Goal: Task Accomplishment & Management: Complete application form

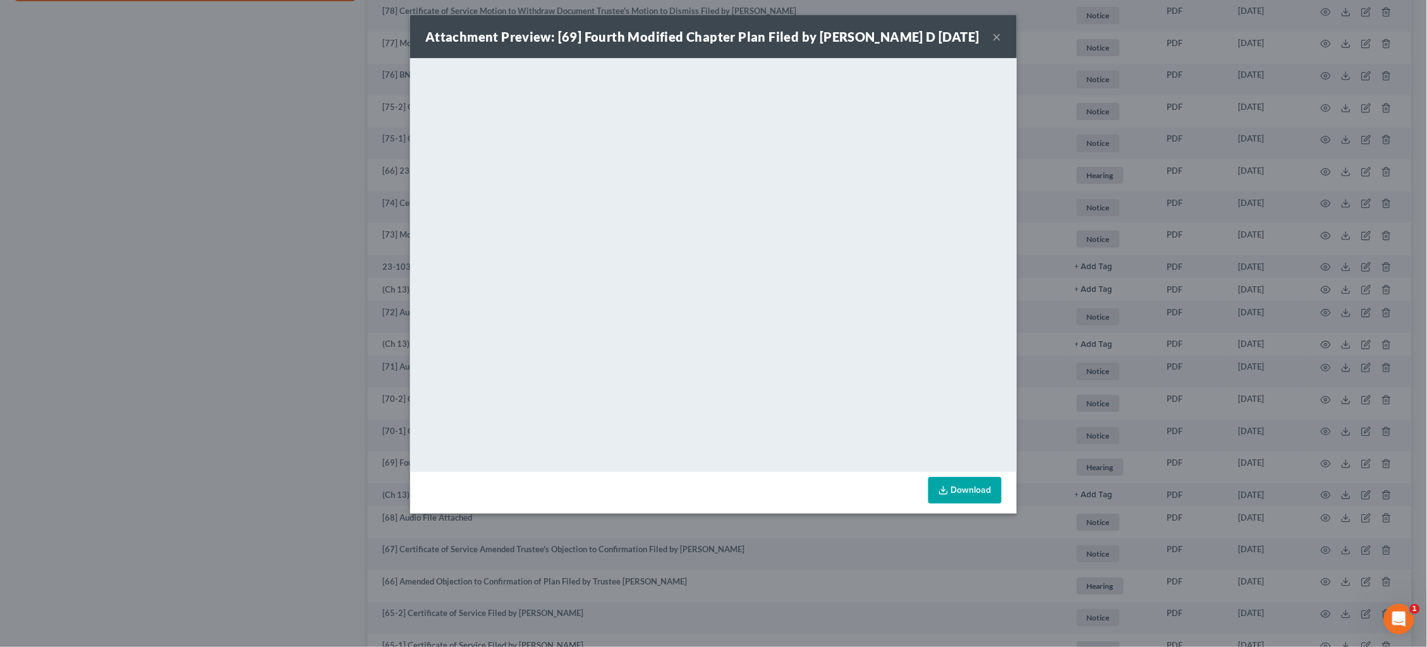
scroll to position [759, 0]
click at [1077, 196] on div "Attachment Preview: [69] Fourth Modified Chapter Plan Filed by Mitchell D 07/02…" at bounding box center [713, 323] width 1427 height 647
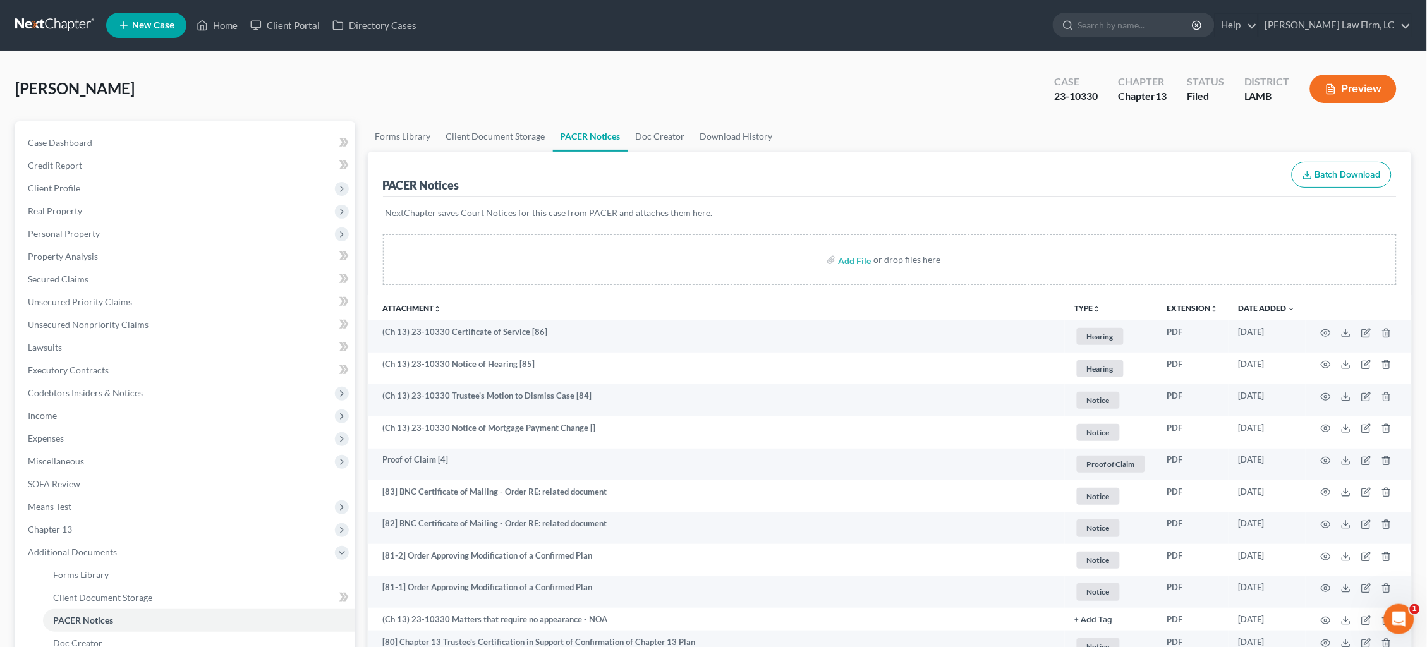
scroll to position [0, 0]
click at [43, 20] on link at bounding box center [55, 25] width 81 height 23
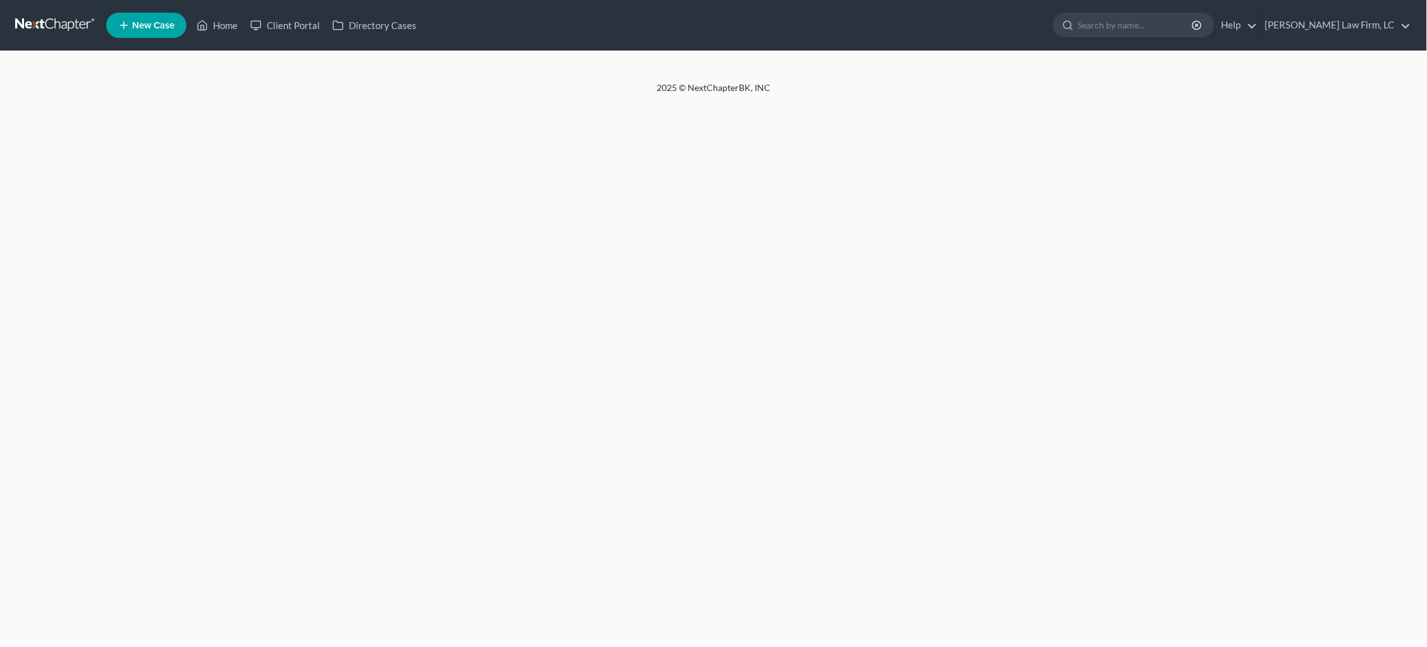
click at [142, 27] on span "New Case" at bounding box center [153, 25] width 42 height 9
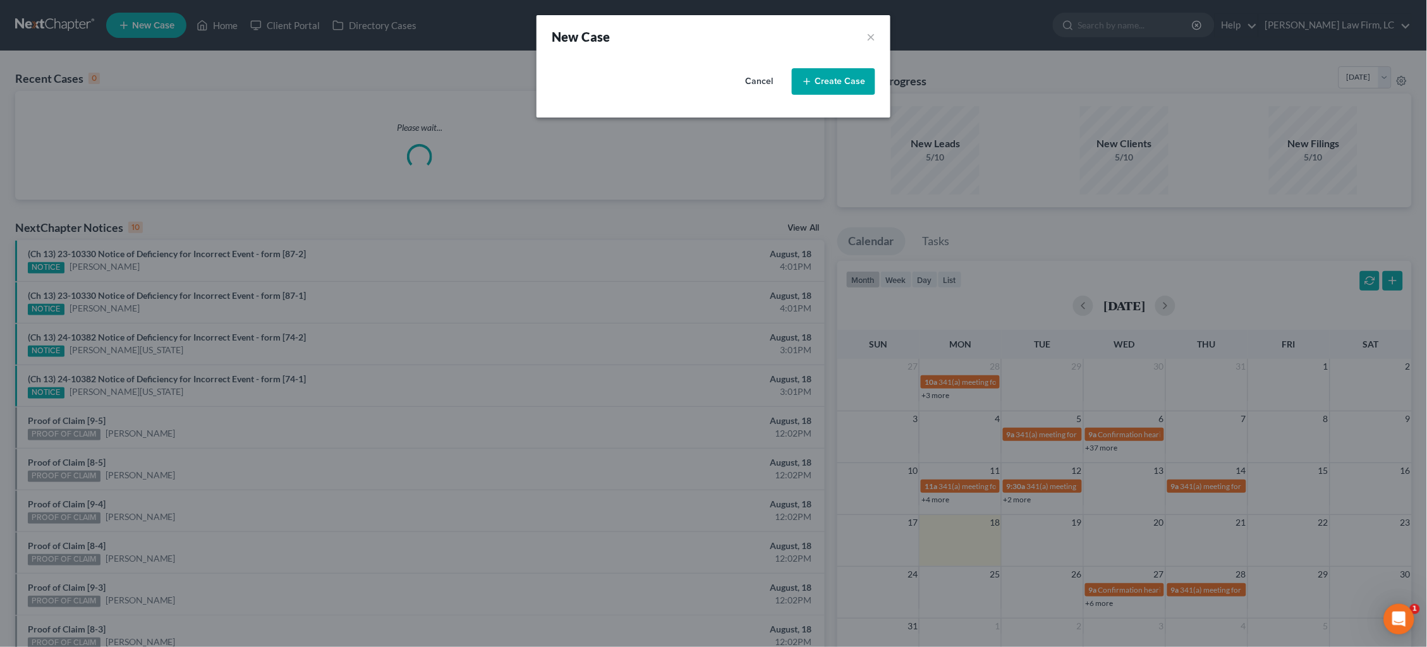
select select "35"
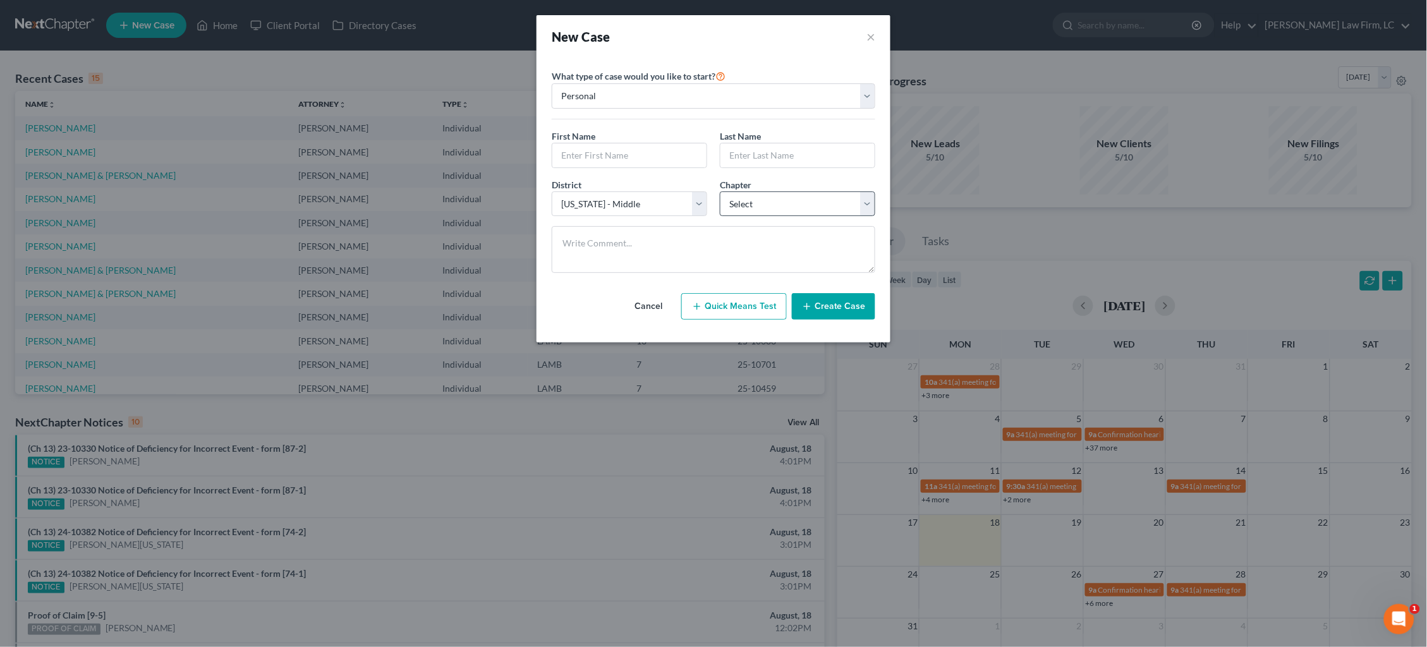
click at [768, 195] on div "Chapter * Select 7 11 12 13" at bounding box center [798, 197] width 168 height 39
select select "3"
type input "Jase"
type input "Serignet"
click at [681, 246] on textarea at bounding box center [714, 249] width 324 height 47
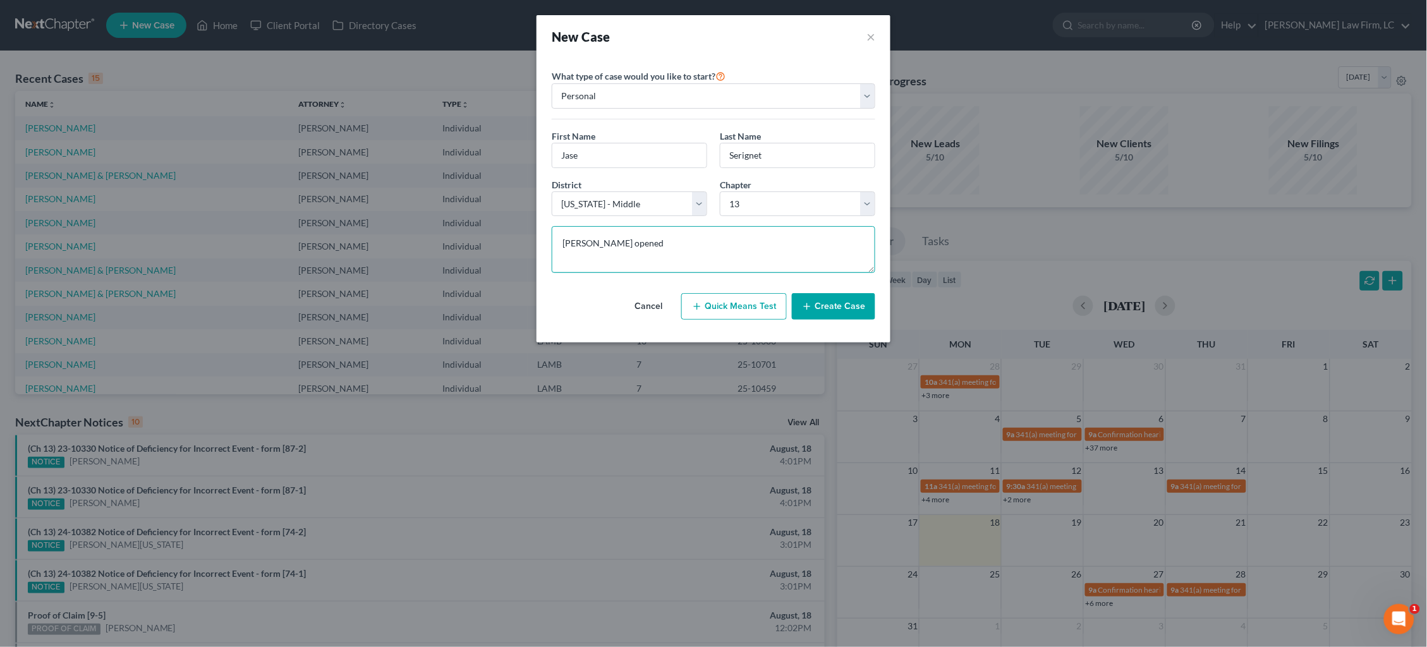
type textarea "[PERSON_NAME] opened"
click at [835, 300] on button "Create Case" at bounding box center [833, 306] width 83 height 27
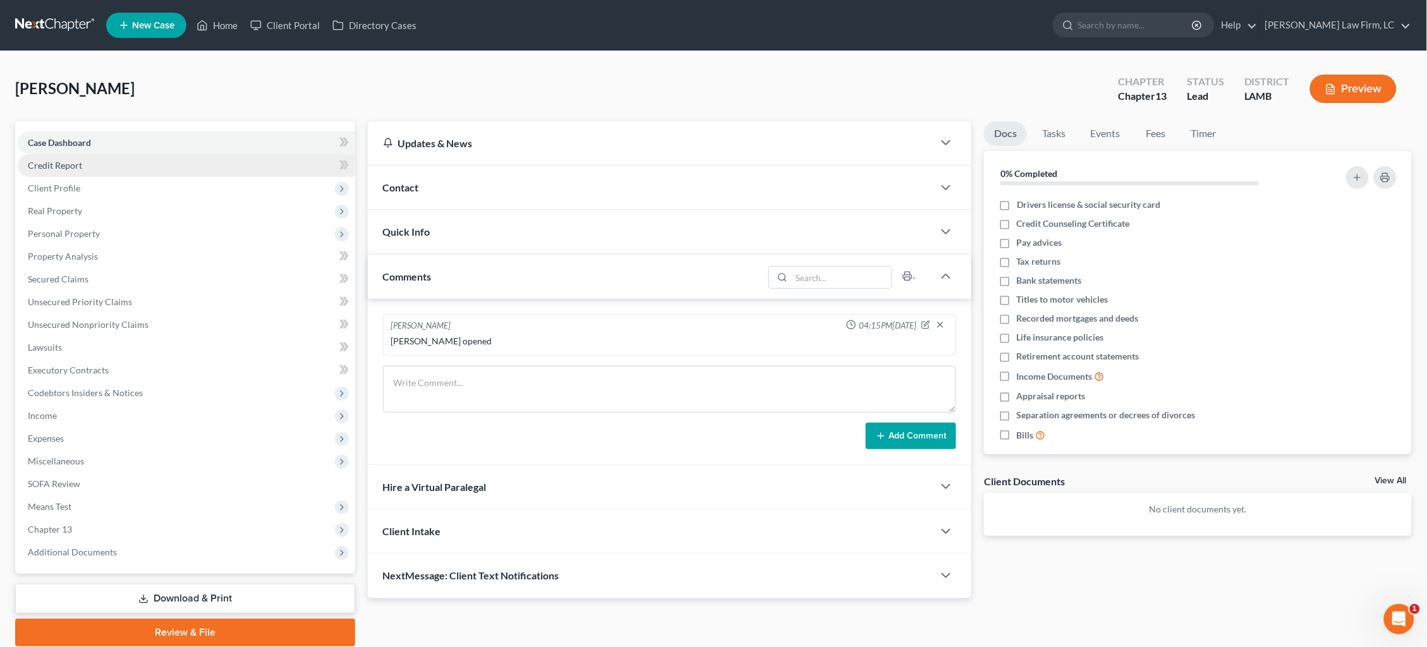
click at [83, 159] on link "Credit Report" at bounding box center [187, 165] width 338 height 23
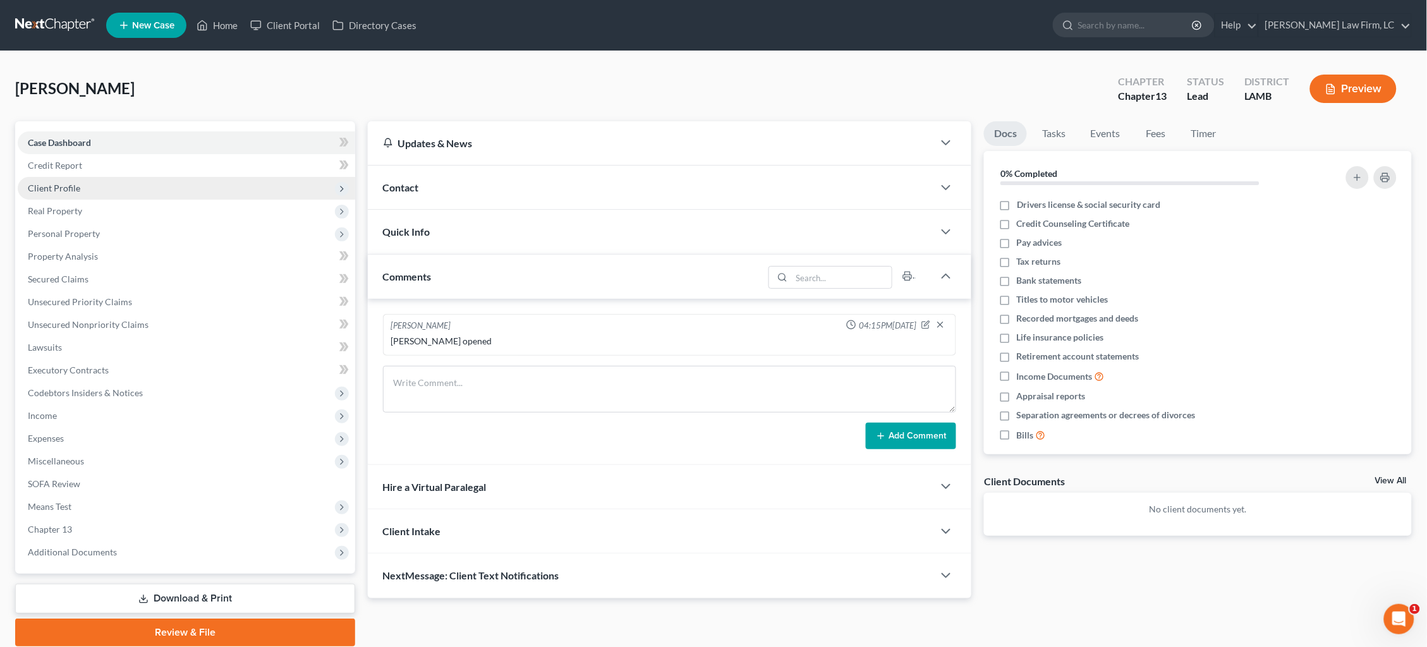
click at [85, 190] on span "Client Profile" at bounding box center [187, 188] width 338 height 23
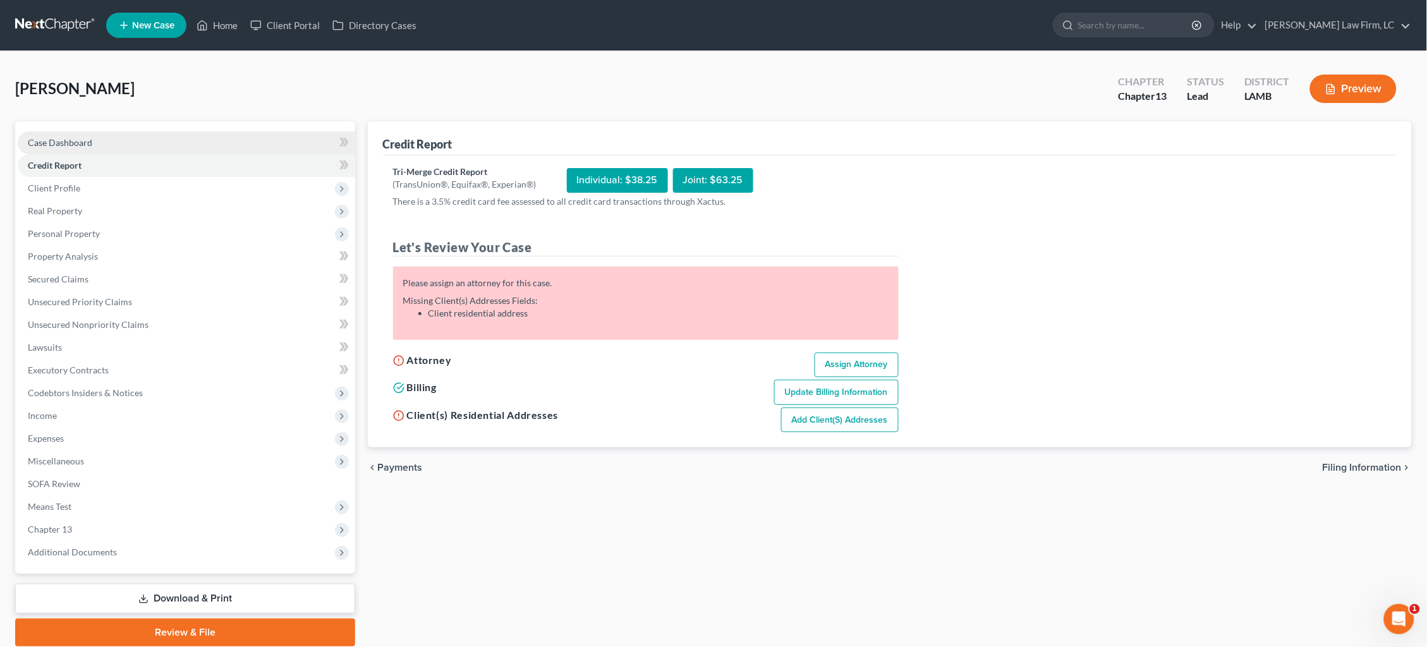
click at [111, 151] on ul "Case Dashboard Payments Invoices Payments Payments Credit Report Client Profile" at bounding box center [187, 347] width 338 height 432
click at [107, 200] on span "Real Property" at bounding box center [187, 211] width 338 height 23
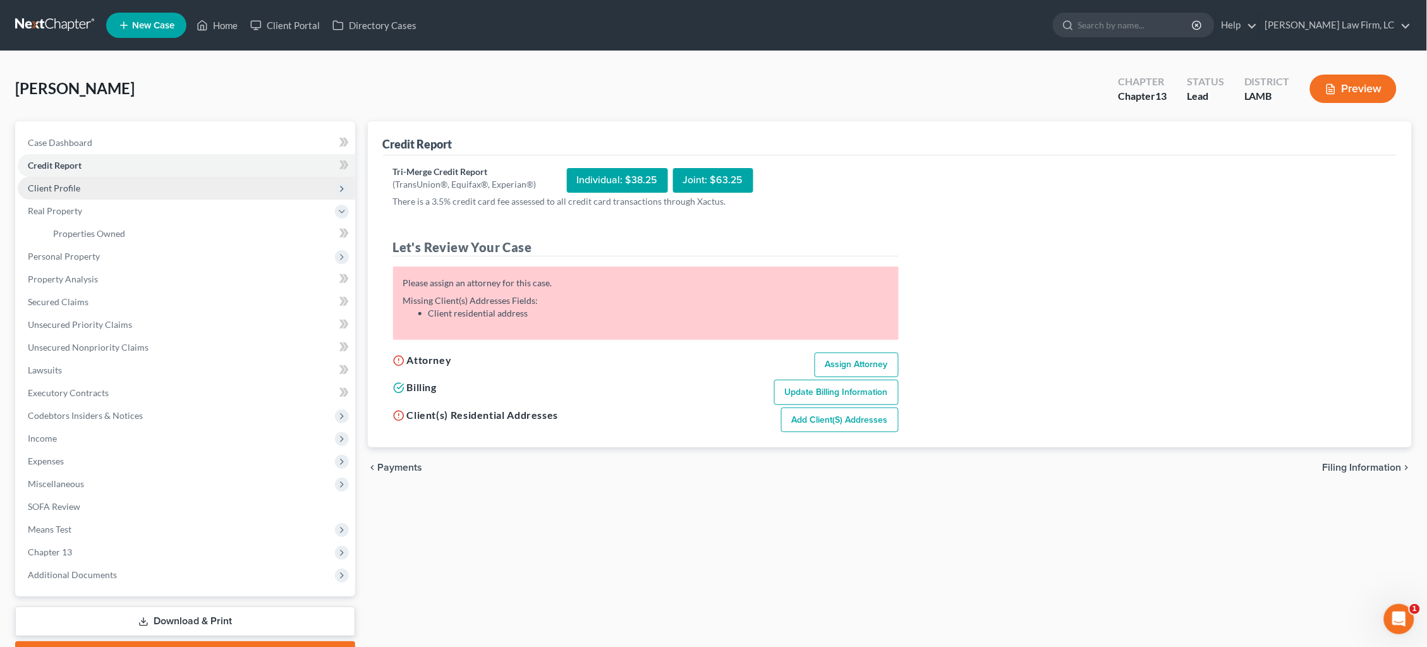
click at [107, 186] on span "Client Profile" at bounding box center [187, 188] width 338 height 23
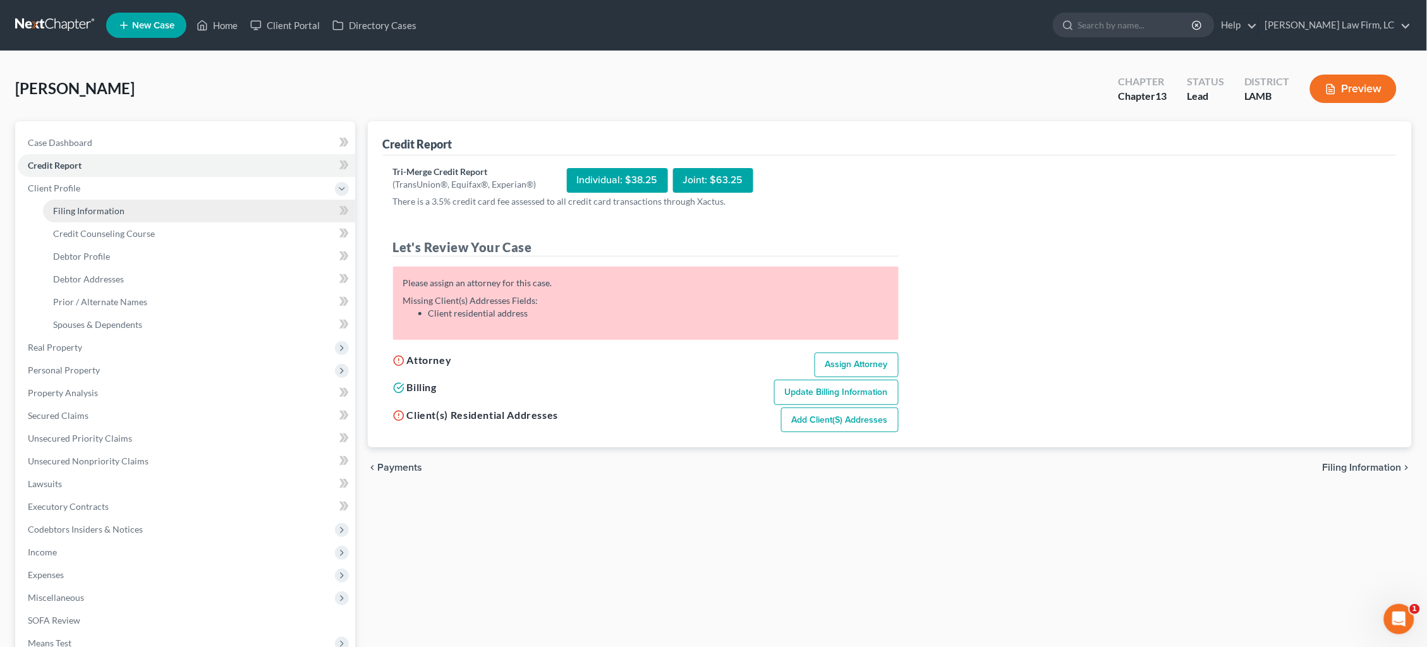
click at [107, 209] on span "Filing Information" at bounding box center [88, 210] width 71 height 11
select select "1"
select select "0"
select select "3"
select select "35"
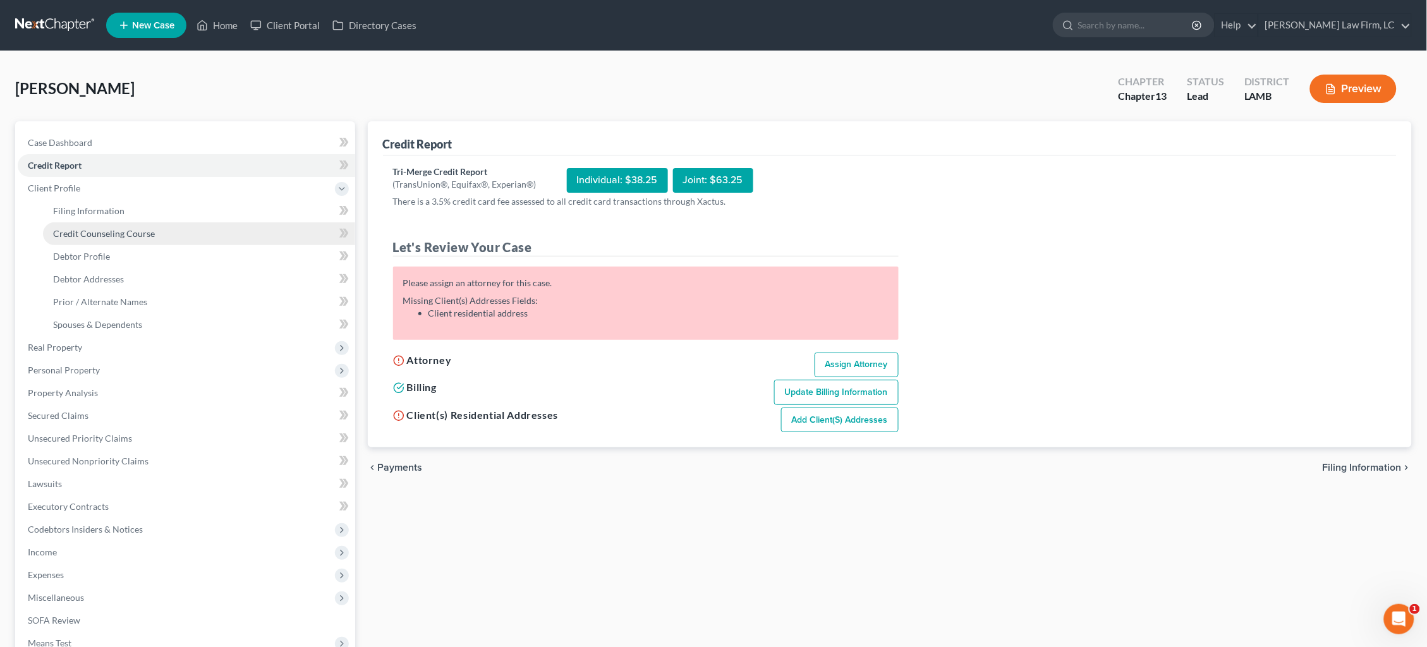
select select "19"
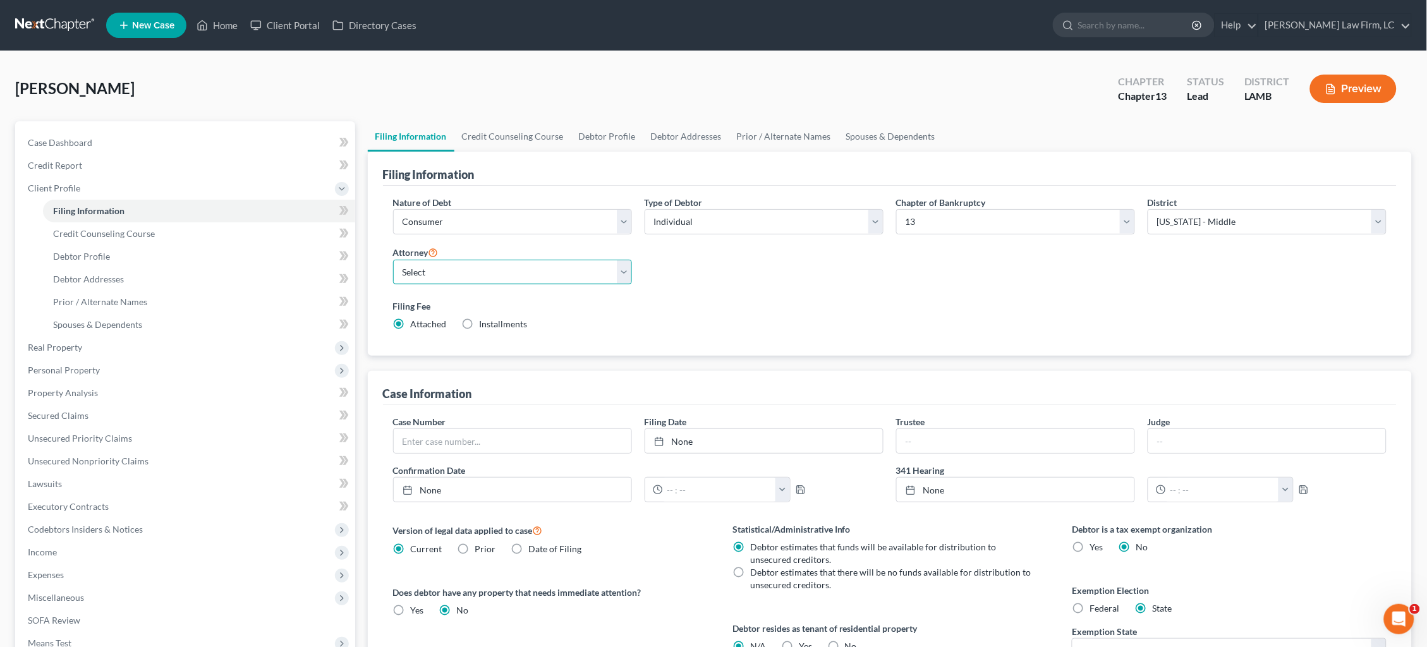
select select "0"
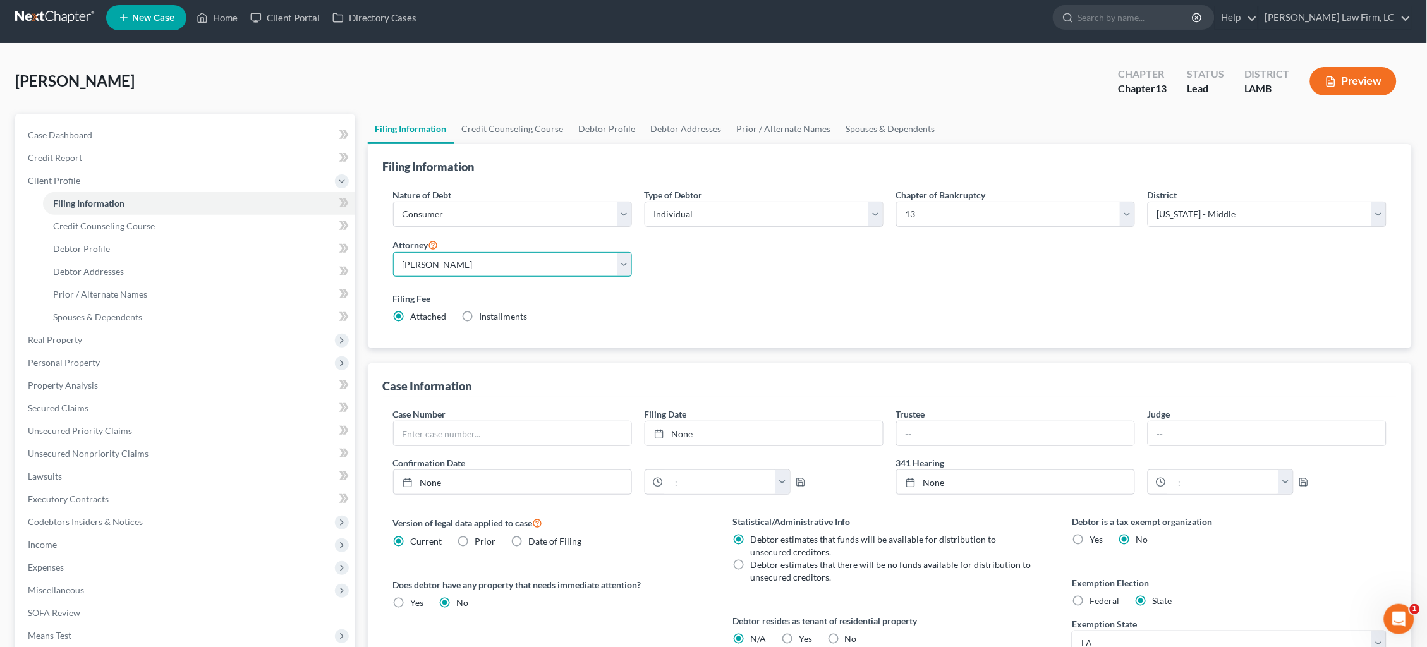
scroll to position [9, 0]
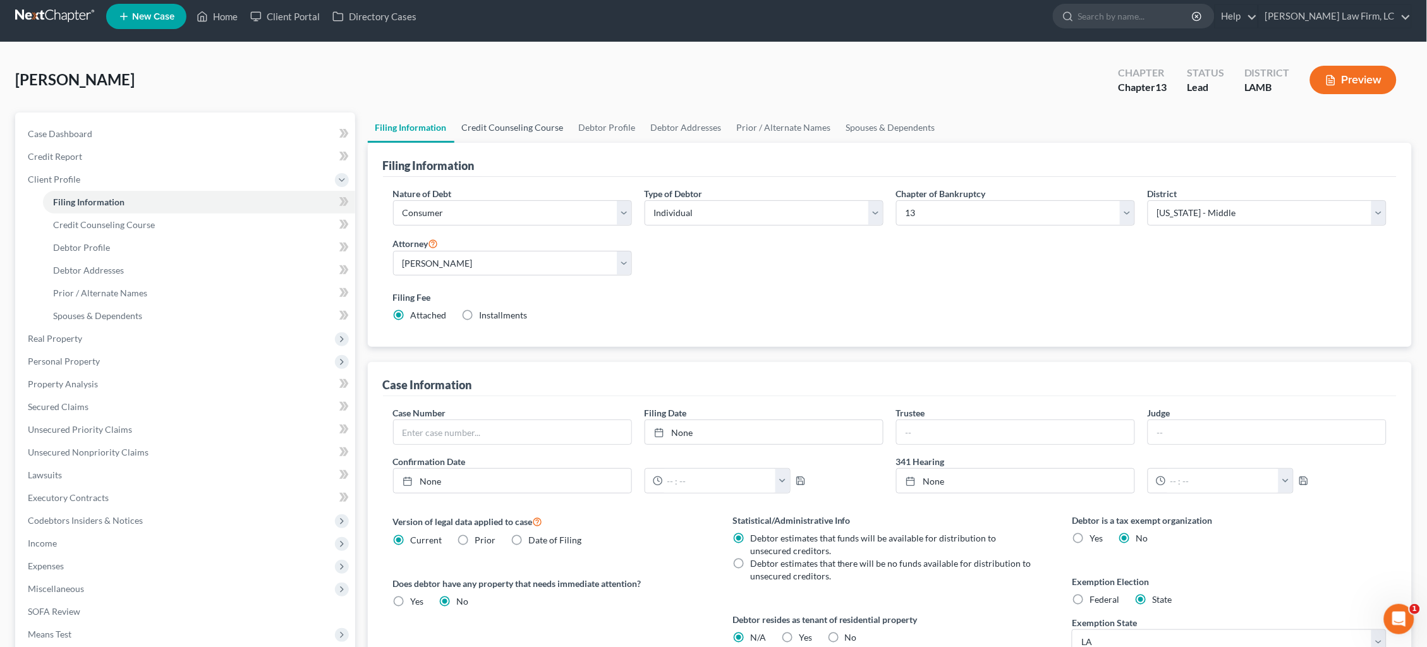
click at [524, 131] on link "Credit Counseling Course" at bounding box center [513, 128] width 117 height 30
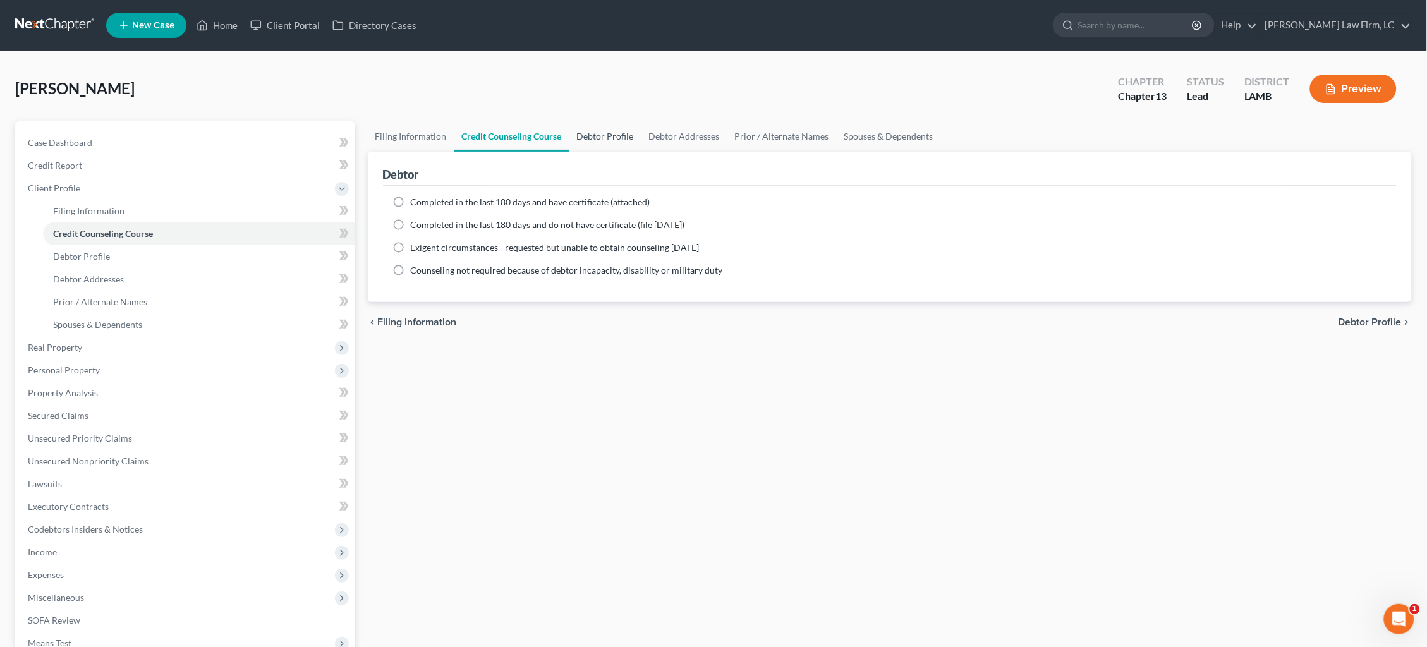
click at [600, 125] on link "Debtor Profile" at bounding box center [606, 136] width 72 height 30
select select "0"
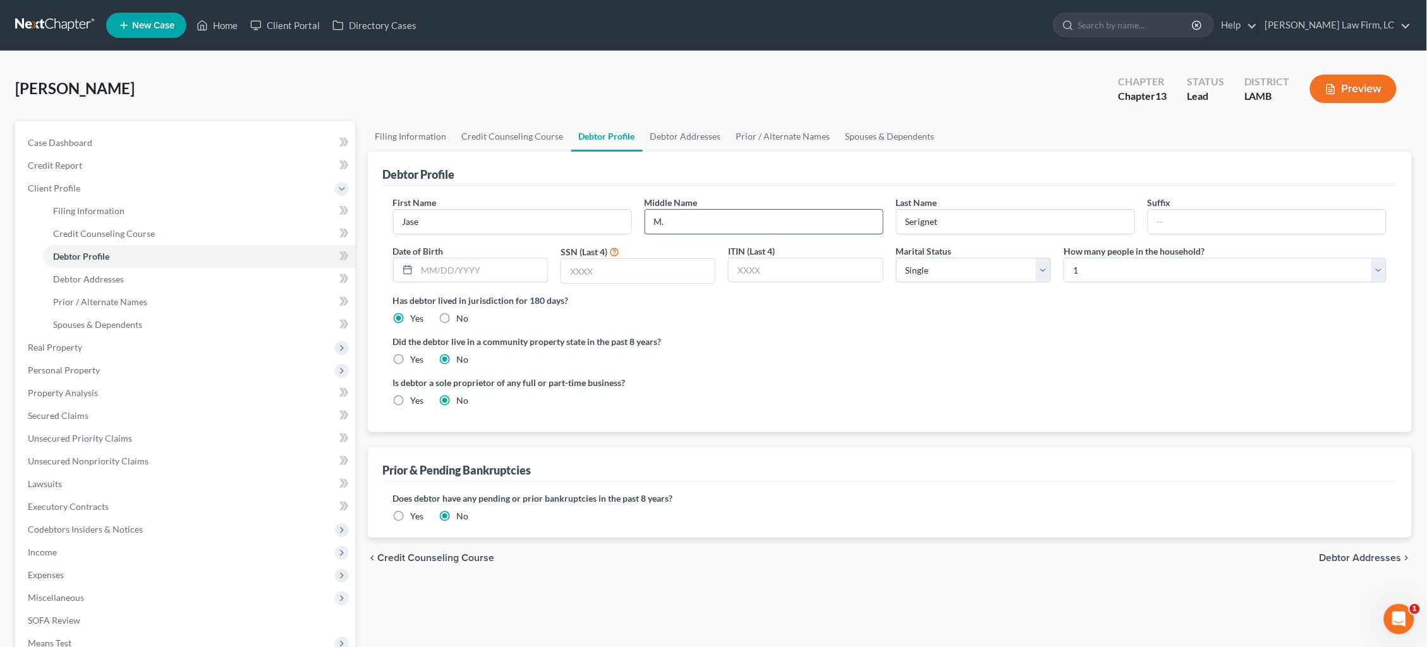
type input "M."
type input "[DATE]"
select select "1"
select select "2"
click at [411, 360] on label "Yes" at bounding box center [417, 359] width 13 height 13
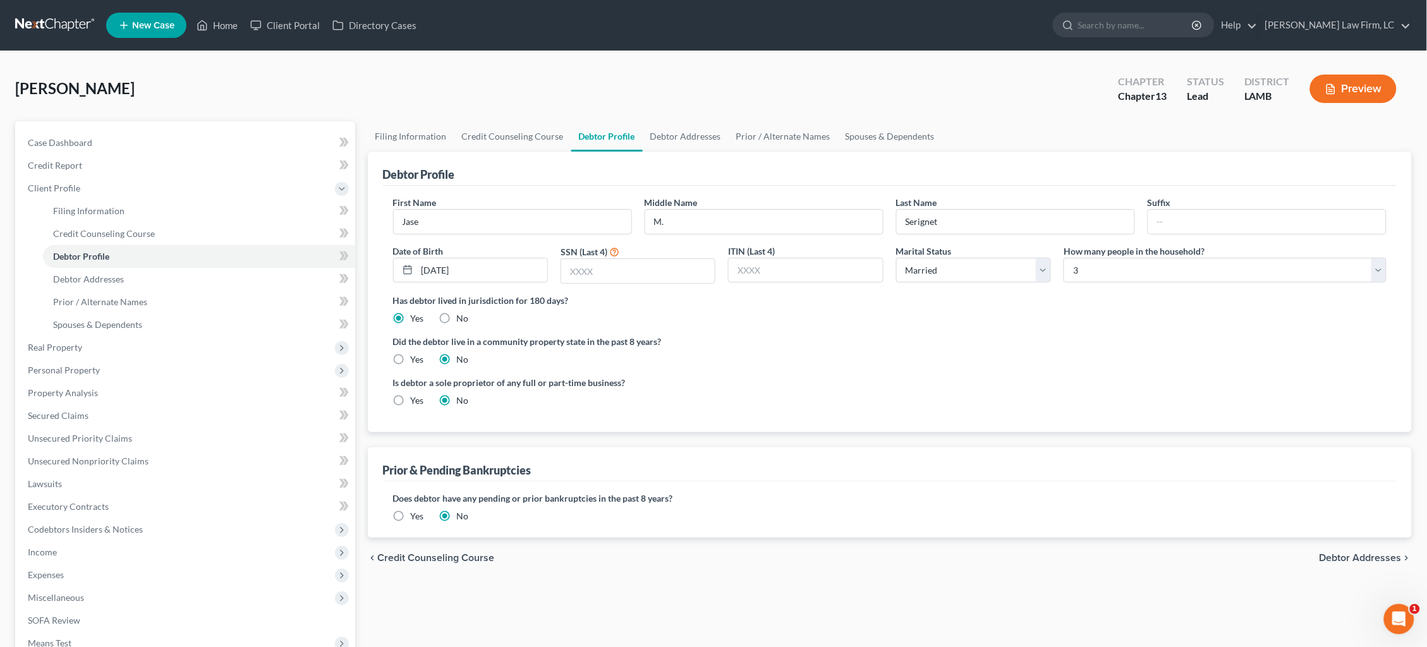
click at [416, 360] on input "Yes" at bounding box center [420, 357] width 8 height 8
radio input "true"
radio input "false"
click at [418, 130] on link "Filing Information" at bounding box center [411, 136] width 87 height 30
select select "1"
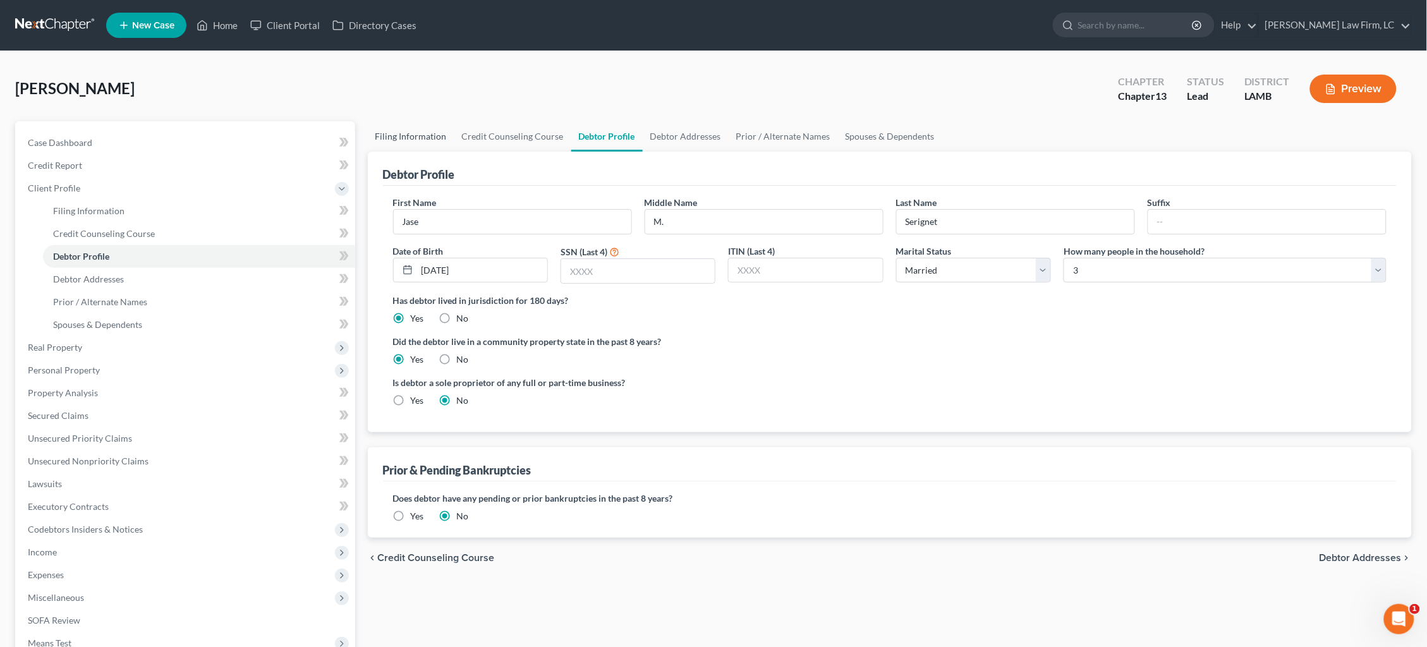
select select "0"
select select "3"
select select "35"
select select "0"
select select "19"
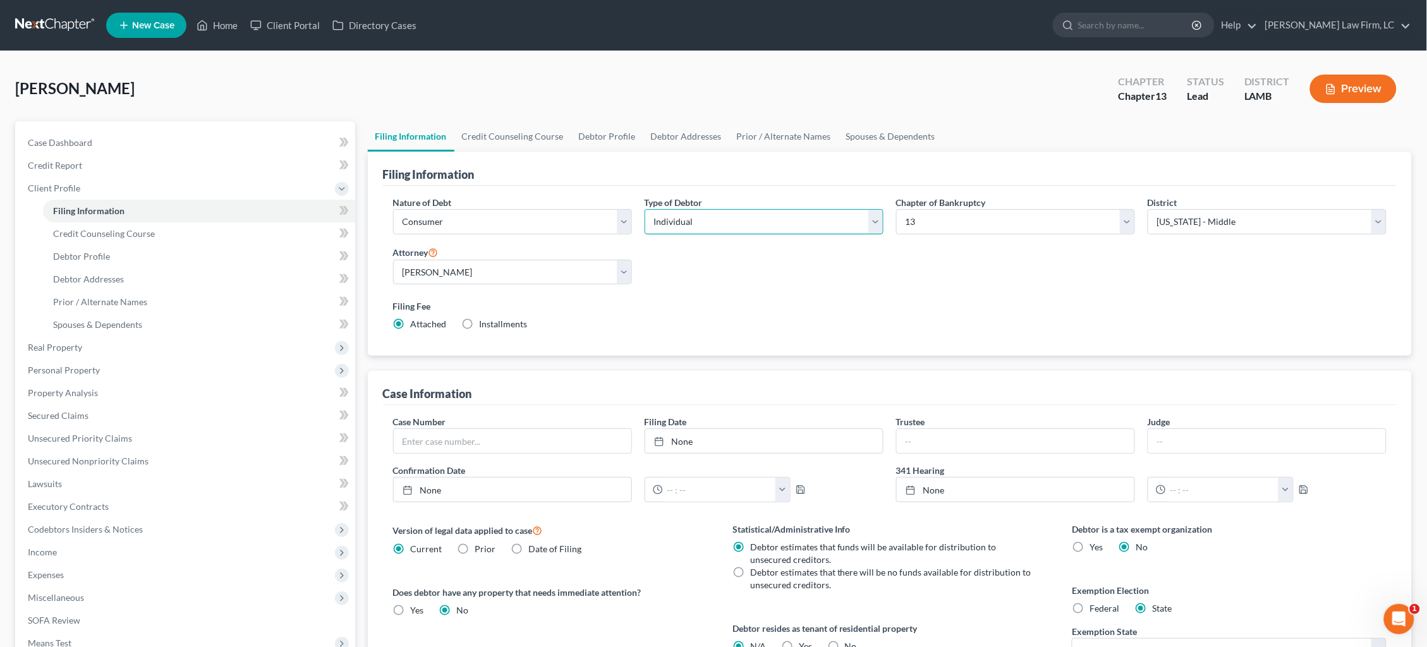
select select "1"
click at [609, 135] on link "Debtor Profile" at bounding box center [607, 136] width 72 height 30
select select "1"
select select "2"
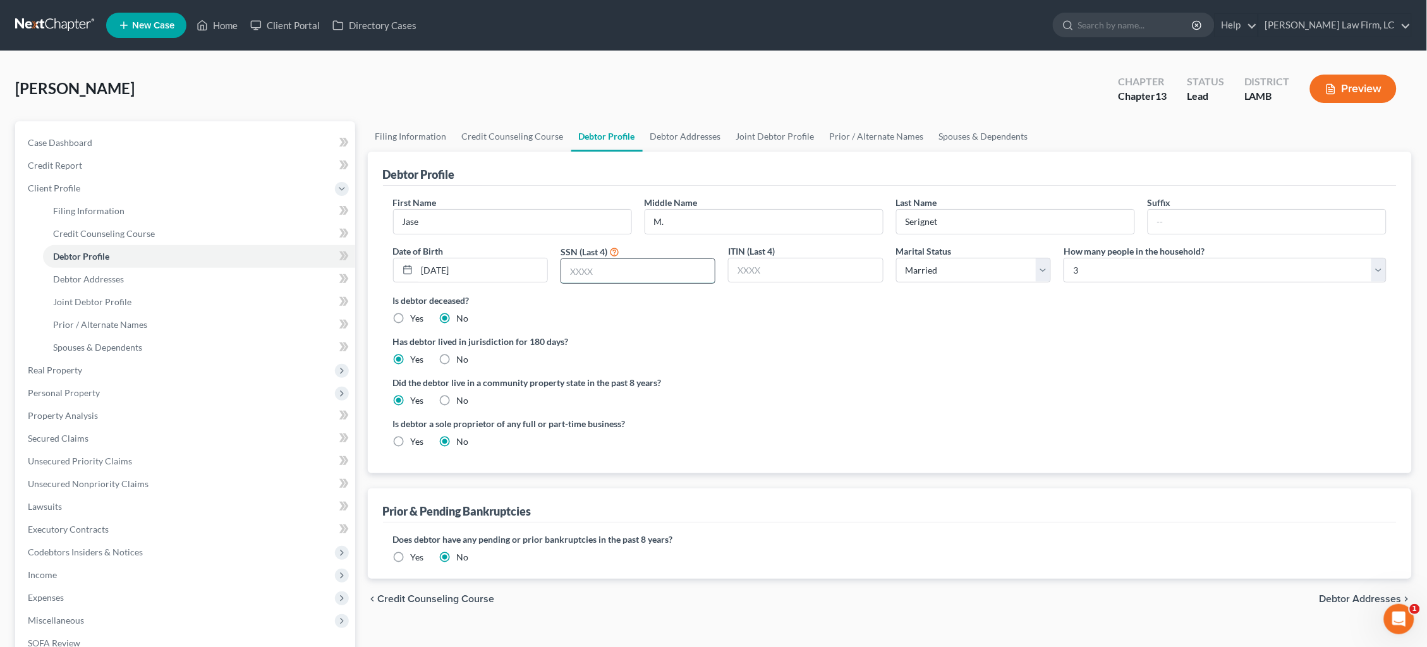
drag, startPoint x: 647, startPoint y: 279, endPoint x: 663, endPoint y: 281, distance: 15.9
click at [647, 279] on input "text" at bounding box center [638, 271] width 154 height 24
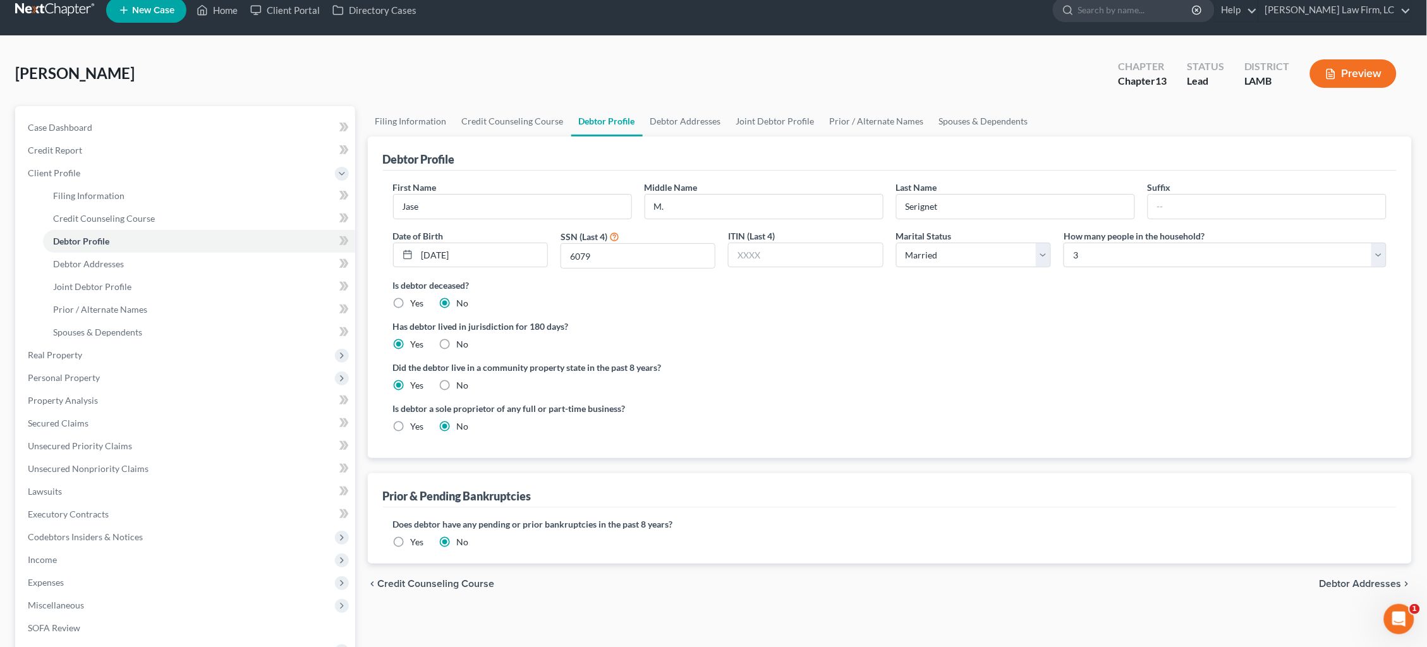
scroll to position [15, 0]
type input "6079"
click at [688, 118] on link "Debtor Addresses" at bounding box center [686, 121] width 86 height 30
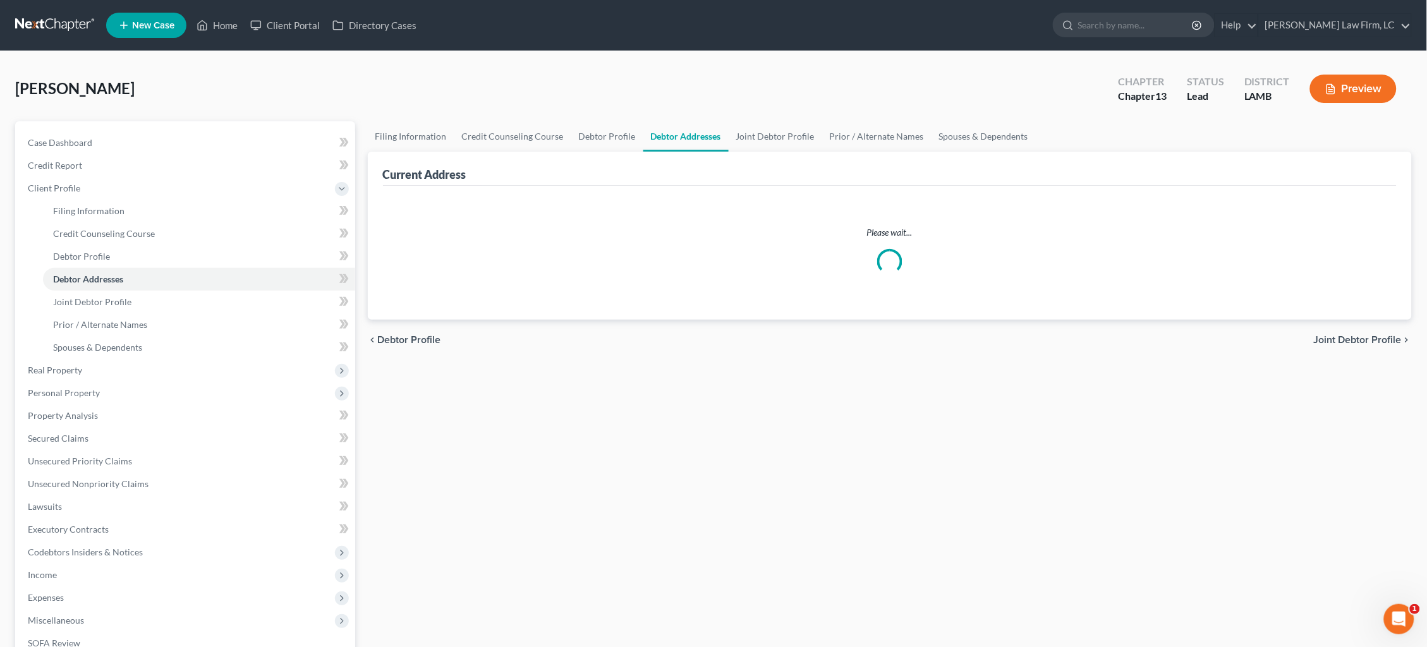
select select "0"
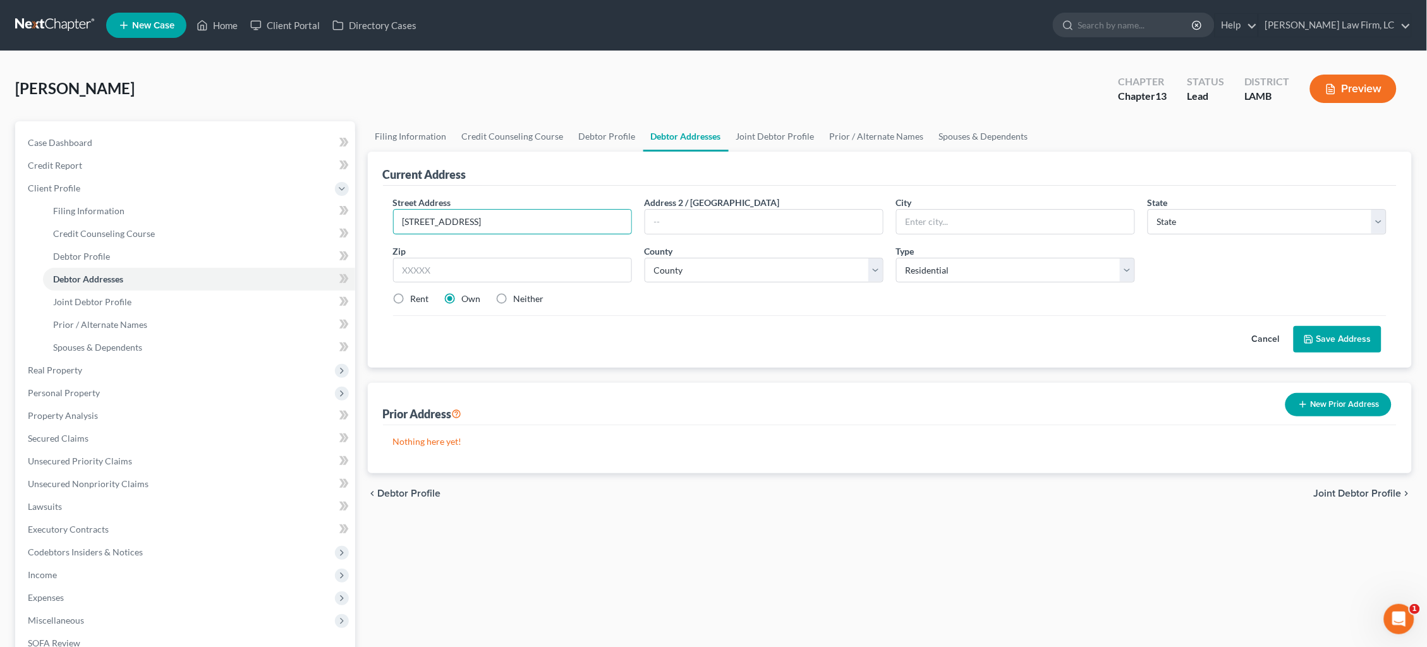
type input "[STREET_ADDRESS]"
type input "[GEOGRAPHIC_DATA]"
select select "19"
type input "70769"
select select "2"
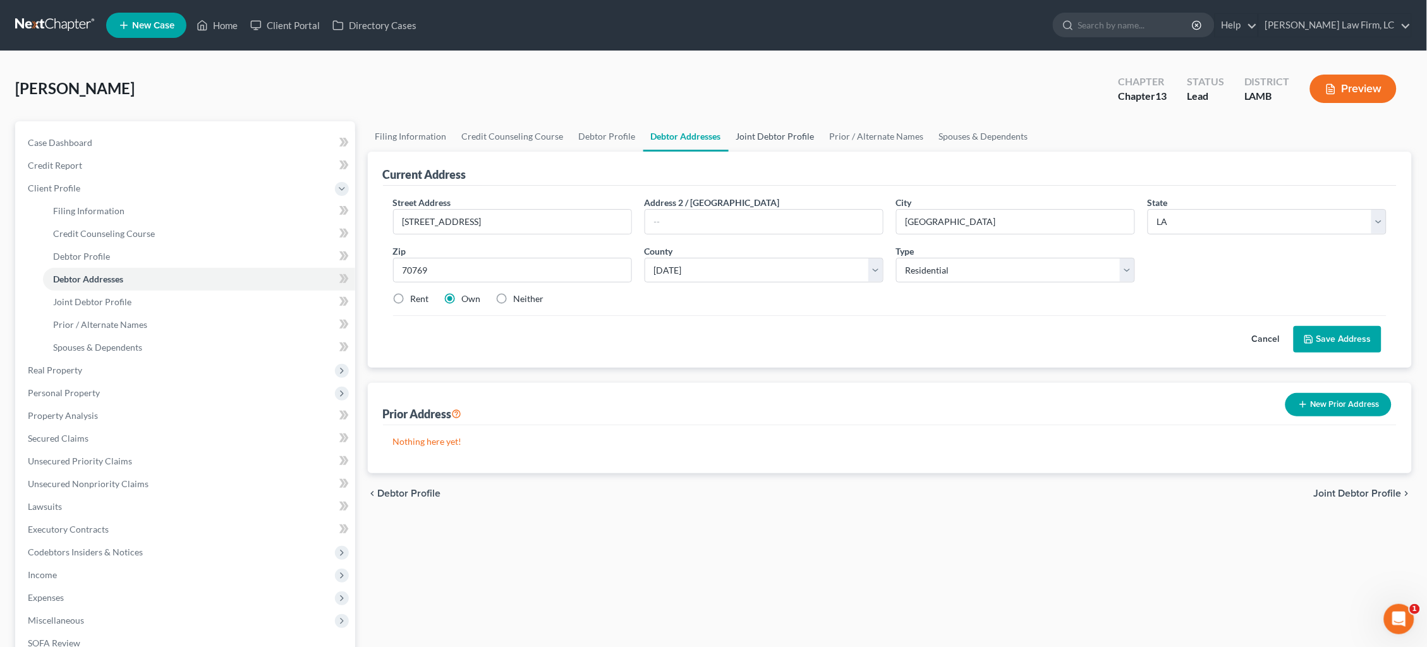
click at [788, 137] on link "Joint Debtor Profile" at bounding box center [776, 136] width 94 height 30
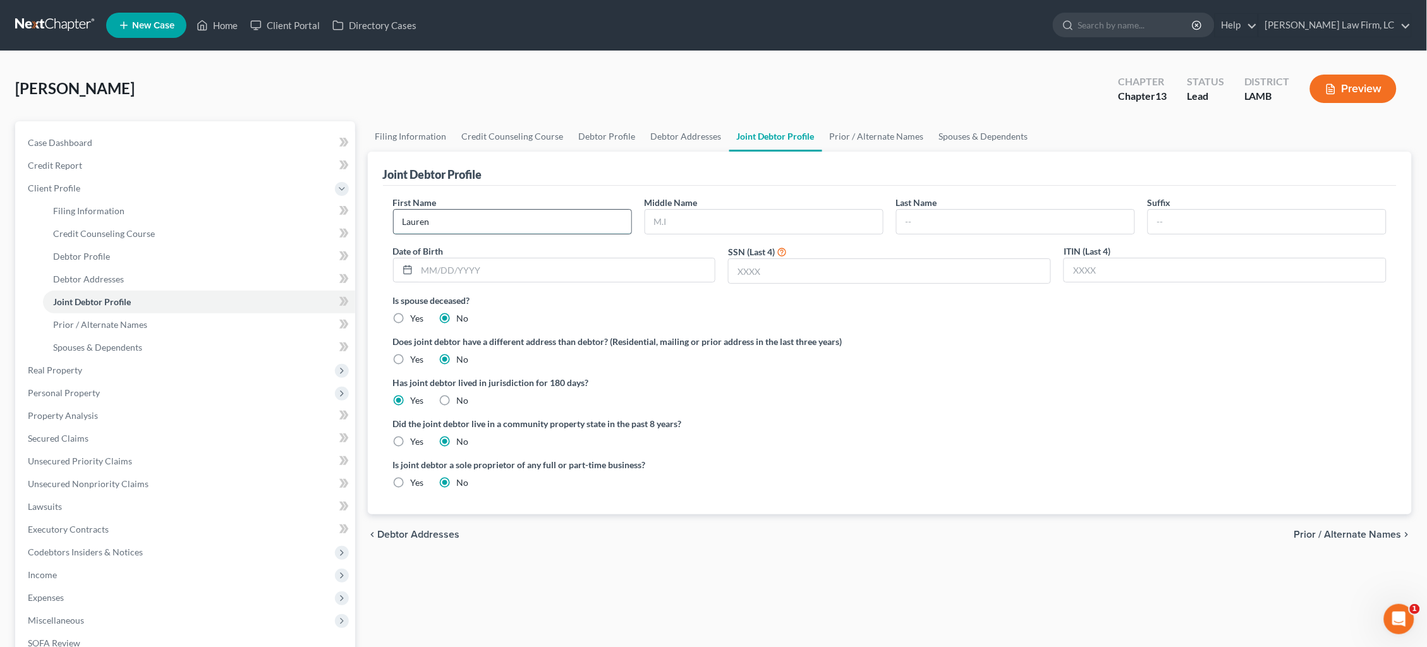
type input "Lauren"
type input "T."
type input "Serignet"
type input "[DATE]"
type input "0142"
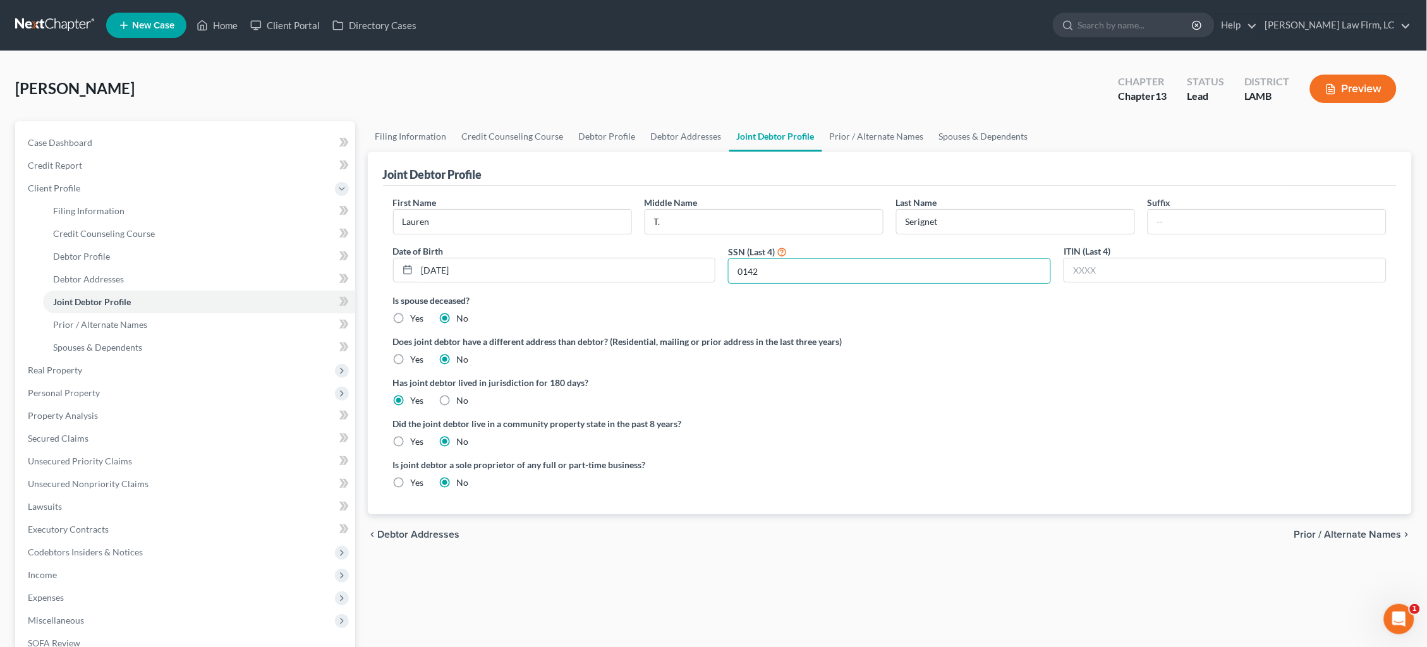
click at [411, 439] on label "Yes" at bounding box center [417, 442] width 13 height 13
click at [416, 439] on input "Yes" at bounding box center [420, 440] width 8 height 8
radio input "true"
radio input "false"
click at [1350, 530] on span "Prior / Alternate Names" at bounding box center [1348, 535] width 107 height 10
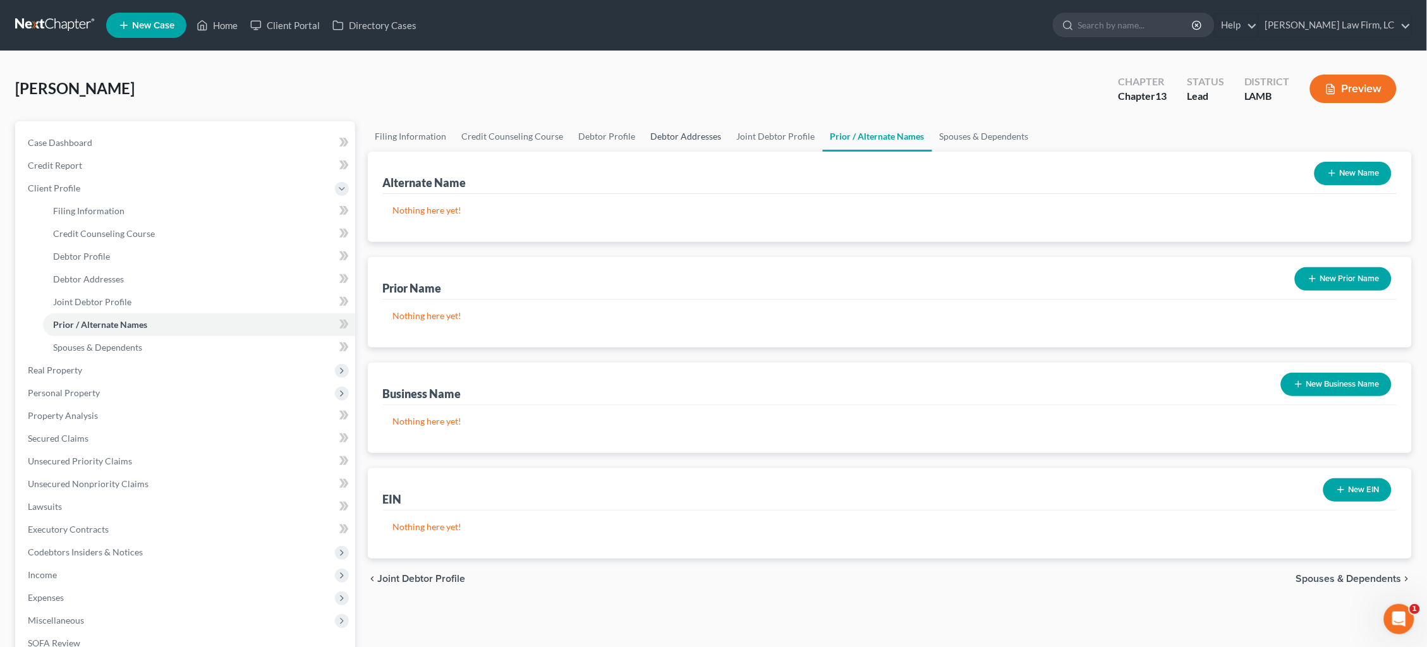
click at [687, 137] on link "Debtor Addresses" at bounding box center [687, 136] width 86 height 30
select select "0"
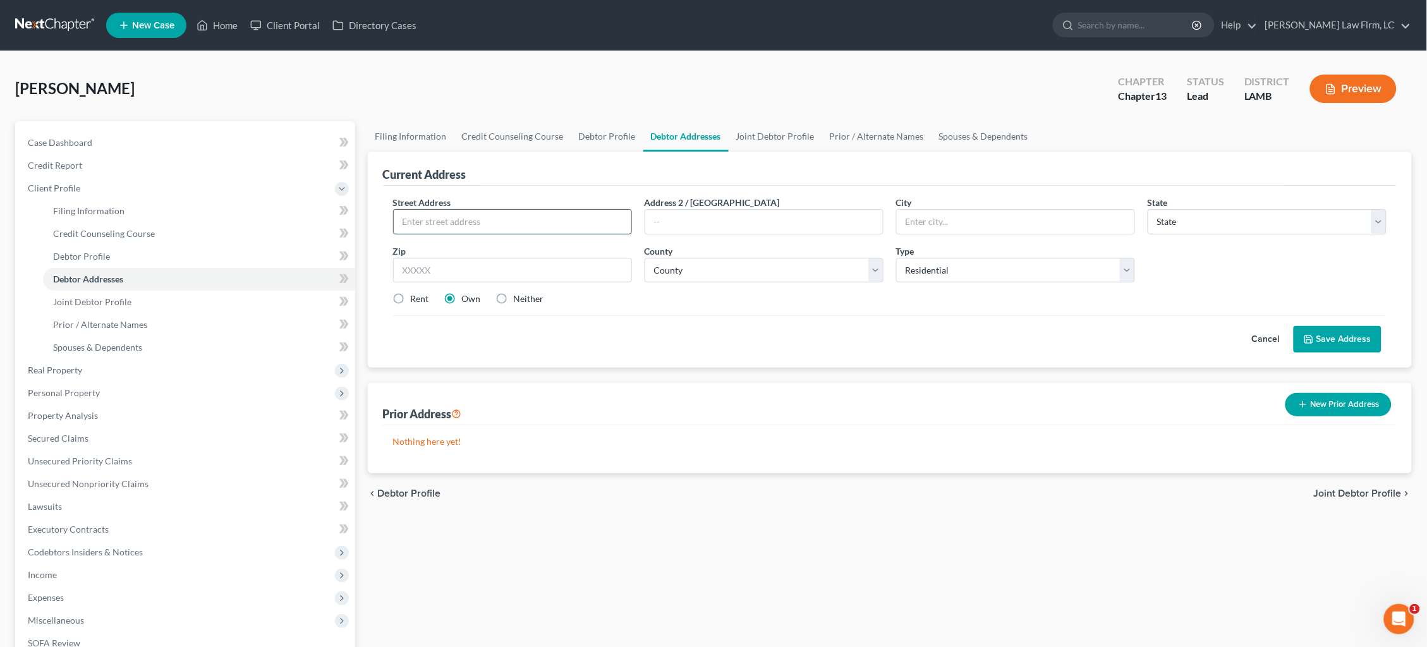
drag, startPoint x: 589, startPoint y: 212, endPoint x: 597, endPoint y: 213, distance: 8.2
type input "[STREET_ADDRESS]"
type input "[GEOGRAPHIC_DATA]"
select select "19"
type input "70769"
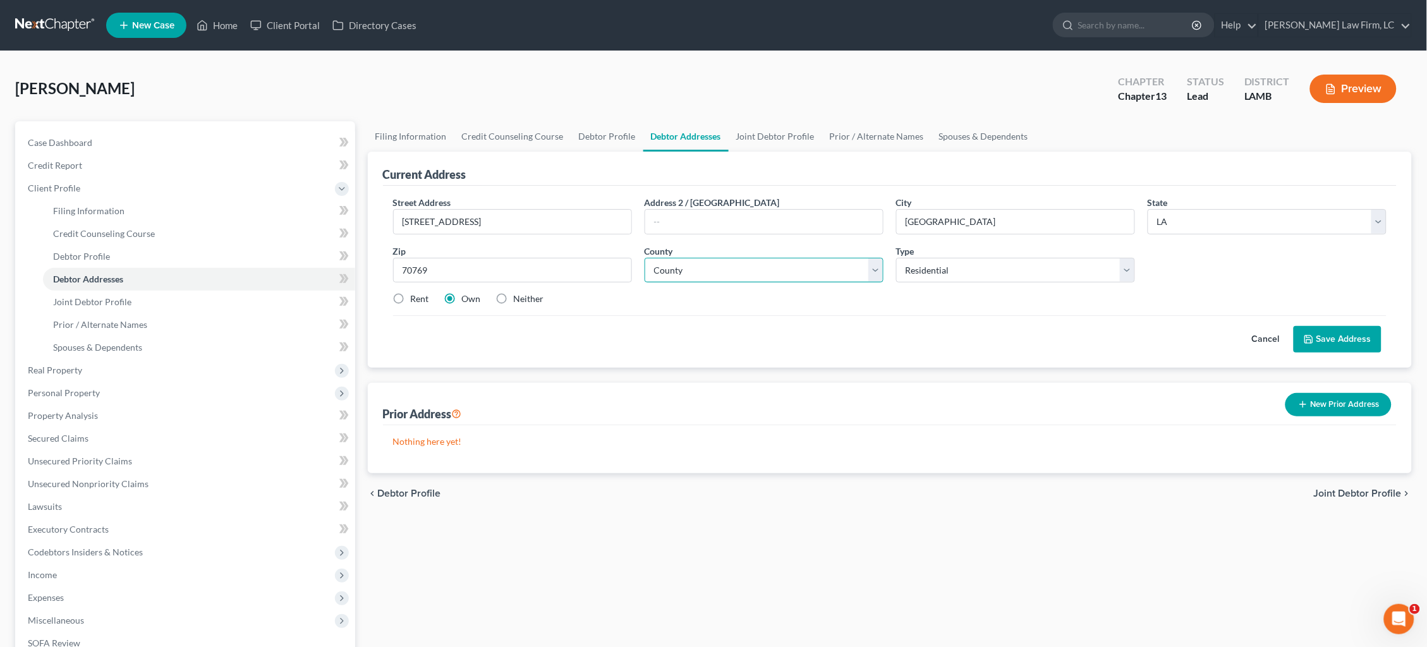
select select "2"
click at [1328, 334] on button "Save Address" at bounding box center [1338, 339] width 88 height 27
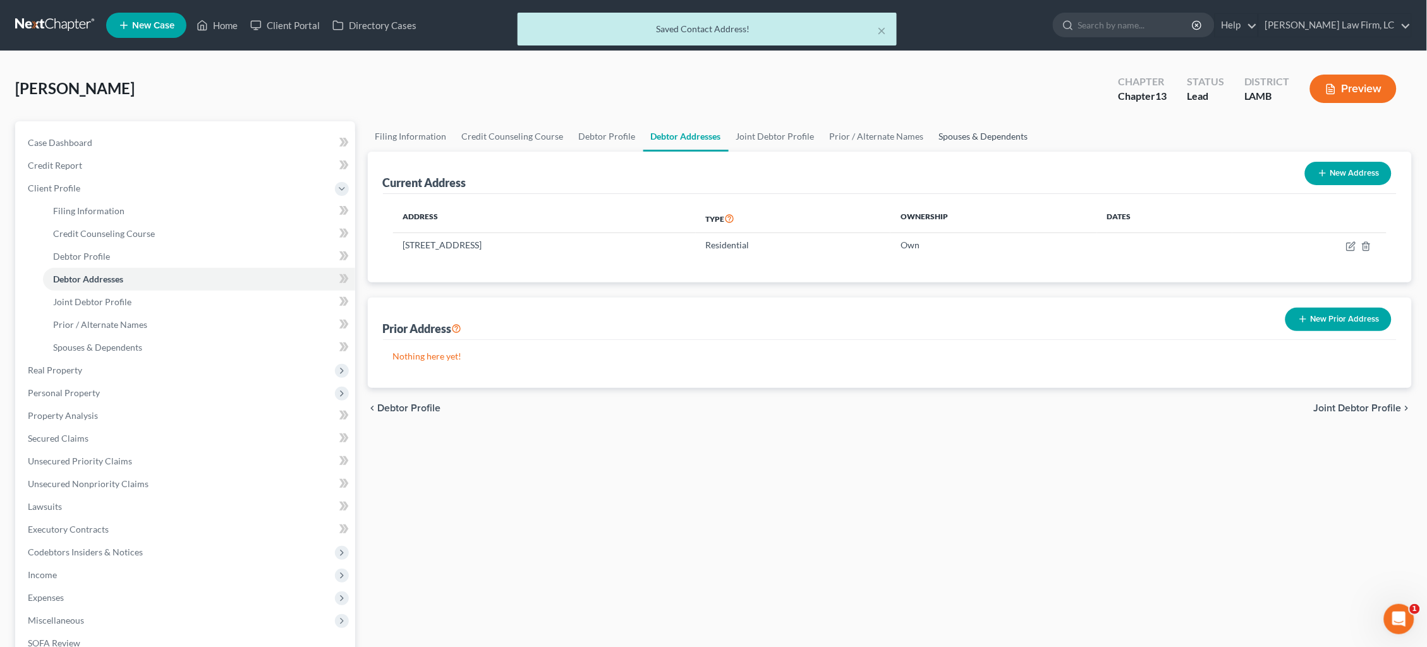
click at [975, 130] on link "Spouses & Dependents" at bounding box center [984, 136] width 104 height 30
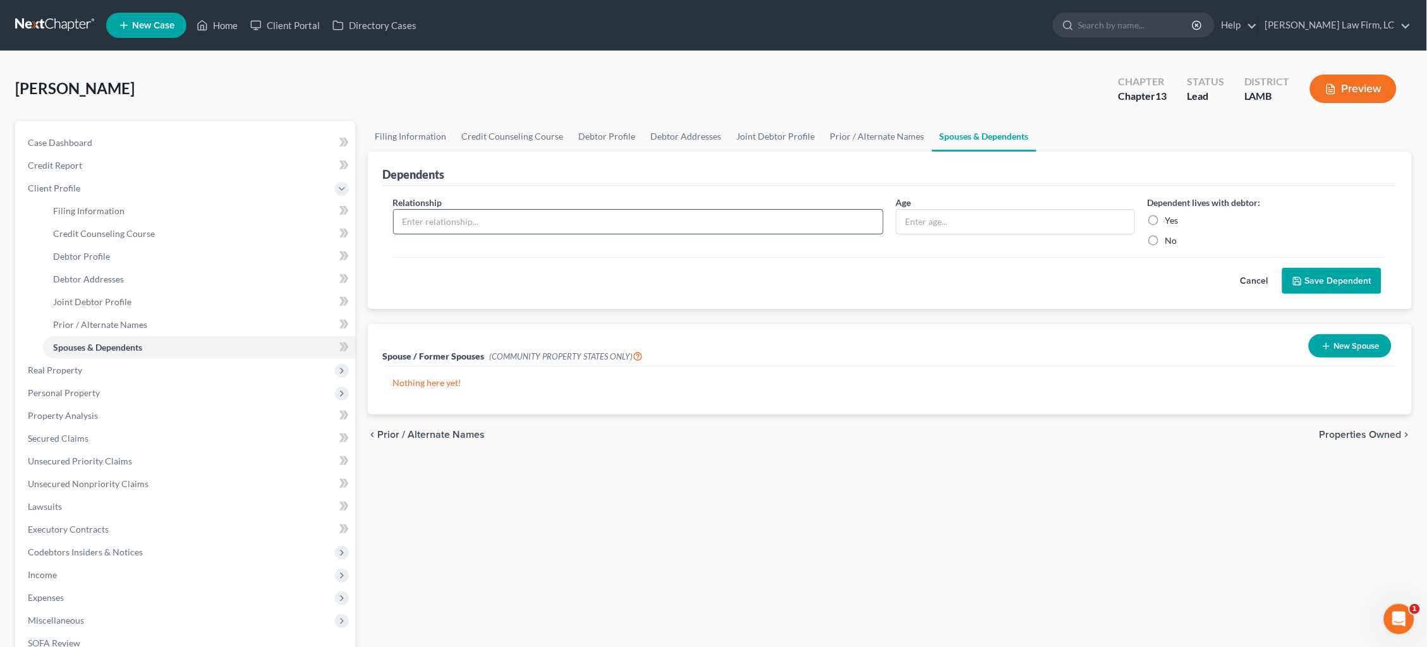
click at [771, 217] on input "text" at bounding box center [638, 222] width 489 height 24
type input "Daughter"
type input "4"
drag, startPoint x: 1155, startPoint y: 219, endPoint x: 1169, endPoint y: 219, distance: 13.9
click at [1166, 218] on label "Yes" at bounding box center [1172, 220] width 13 height 13
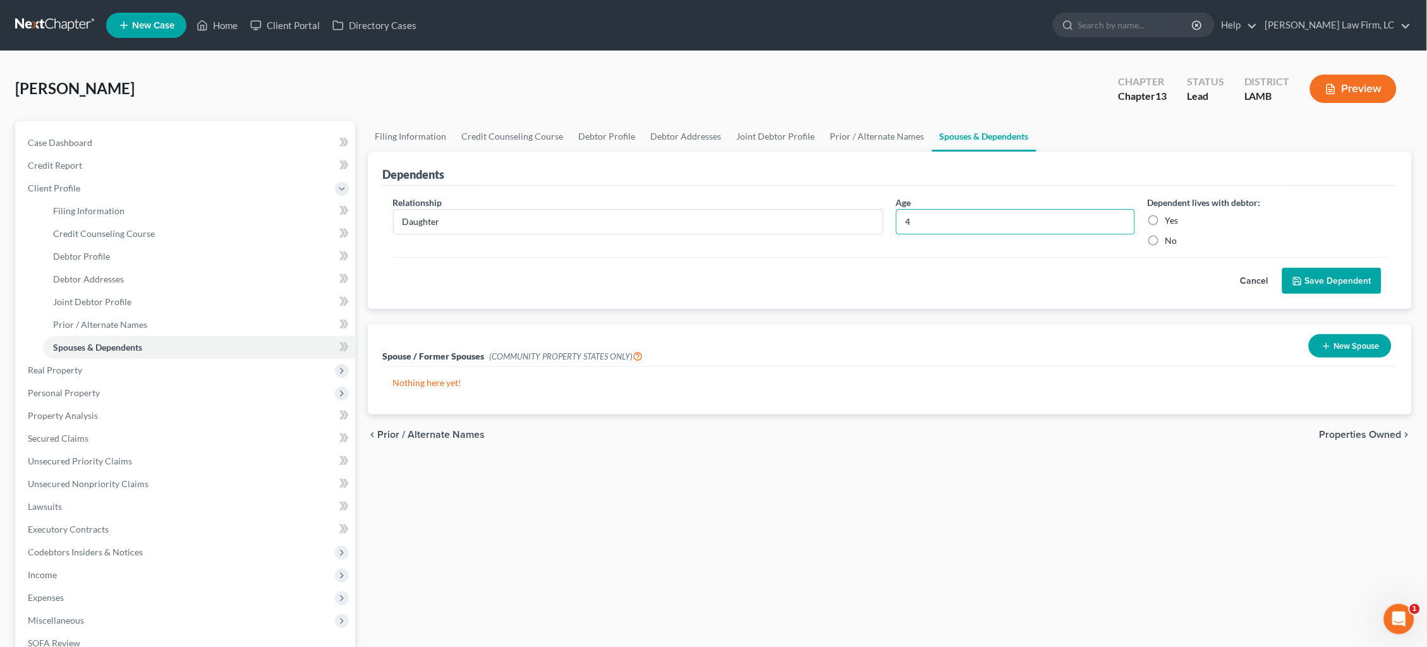
click at [1171, 218] on input "Yes" at bounding box center [1175, 218] width 8 height 8
radio input "true"
click at [1338, 283] on button "Save Dependent" at bounding box center [1332, 281] width 99 height 27
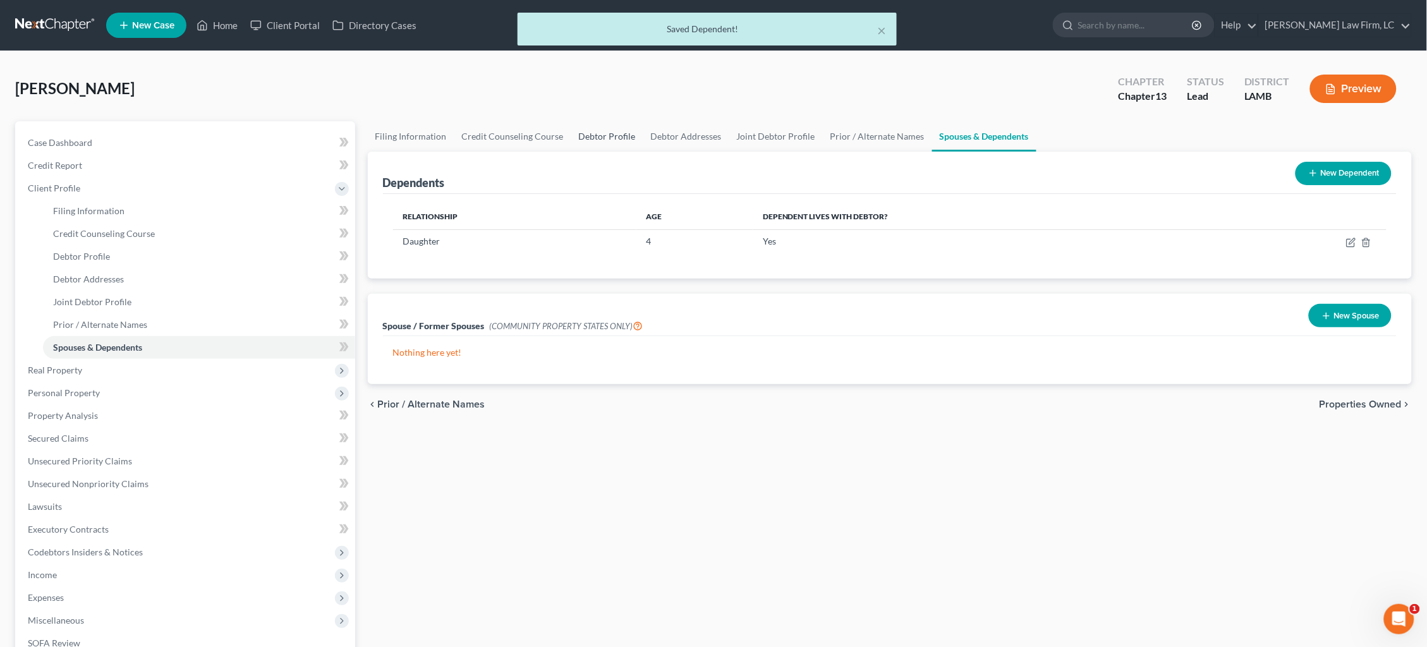
click at [594, 133] on link "Debtor Profile" at bounding box center [607, 136] width 72 height 30
select select "1"
select select "2"
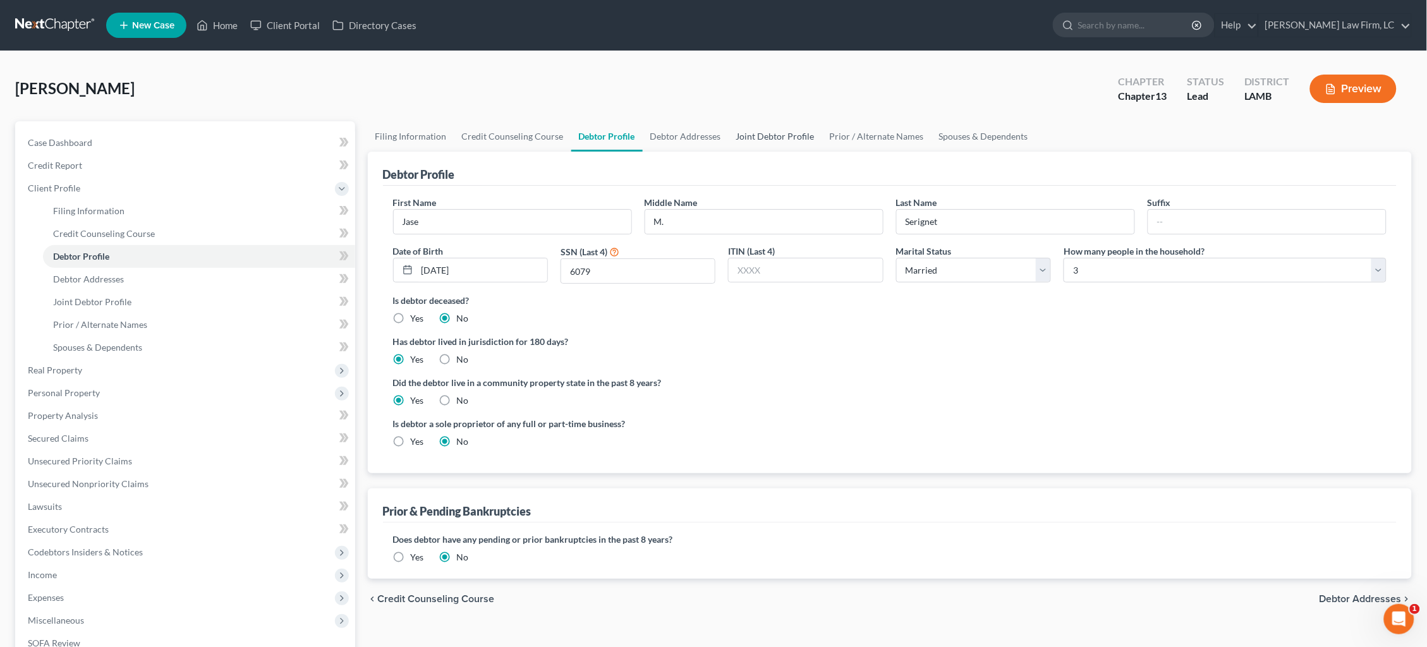
click at [778, 137] on link "Joint Debtor Profile" at bounding box center [776, 136] width 94 height 30
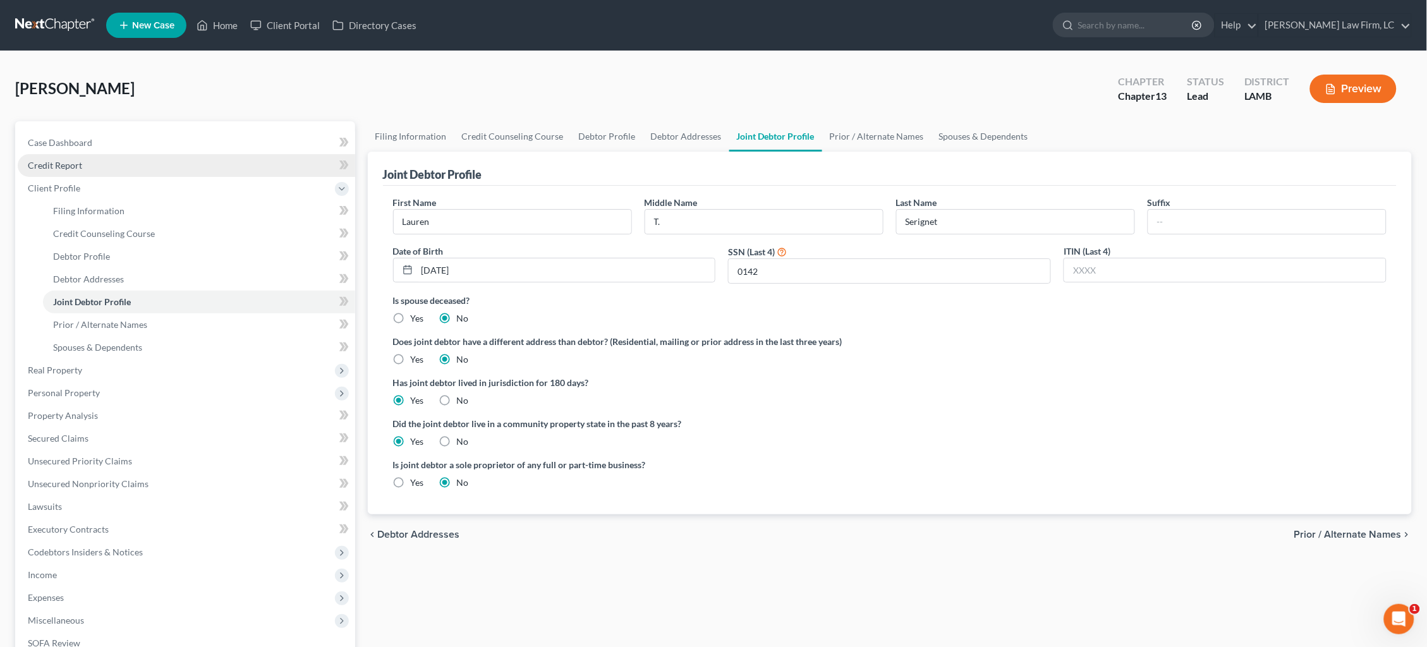
click at [103, 159] on link "Credit Report" at bounding box center [187, 165] width 338 height 23
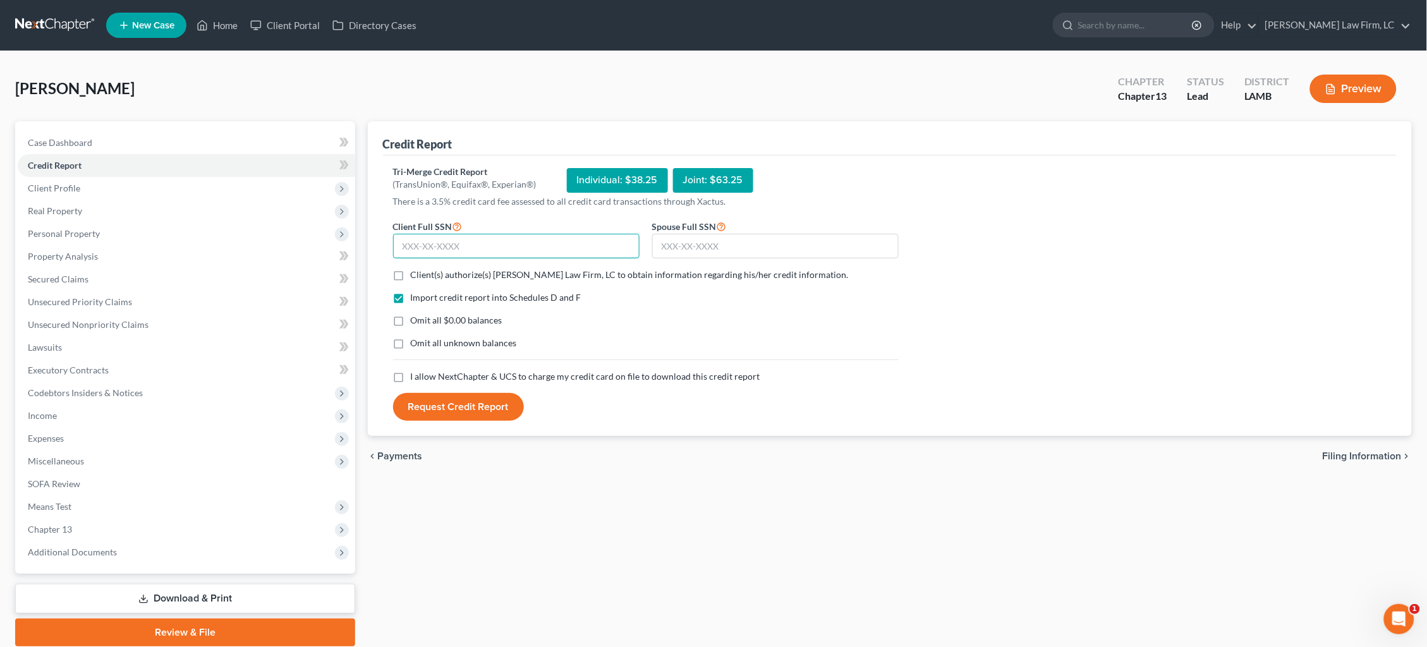
click at [523, 249] on input "text" at bounding box center [516, 246] width 247 height 25
type input "438-93-6079"
type input "435-89-0142"
click at [690, 272] on span "Client(s) authorize(s) [PERSON_NAME] Law Firm, LC to obtain information regardi…" at bounding box center [630, 274] width 438 height 11
click at [424, 272] on input "Client(s) authorize(s) [PERSON_NAME] Law Firm, LC to obtain information regardi…" at bounding box center [420, 273] width 8 height 8
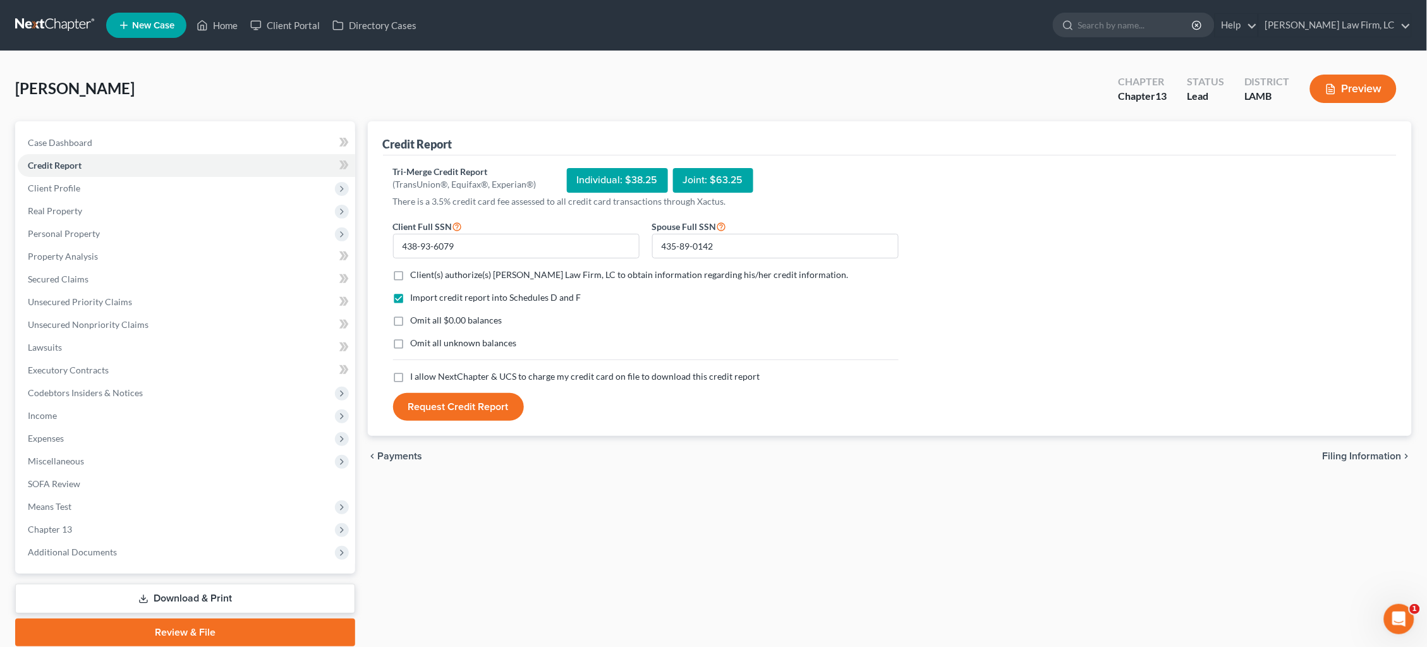
checkbox input "true"
click at [614, 371] on span "I allow NextChapter & UCS to charge my credit card on file to download this cre…" at bounding box center [586, 376] width 350 height 11
click at [424, 371] on input "I allow NextChapter & UCS to charge my credit card on file to download this cre…" at bounding box center [420, 374] width 8 height 8
checkbox input "true"
drag, startPoint x: 456, startPoint y: 404, endPoint x: 477, endPoint y: 406, distance: 20.4
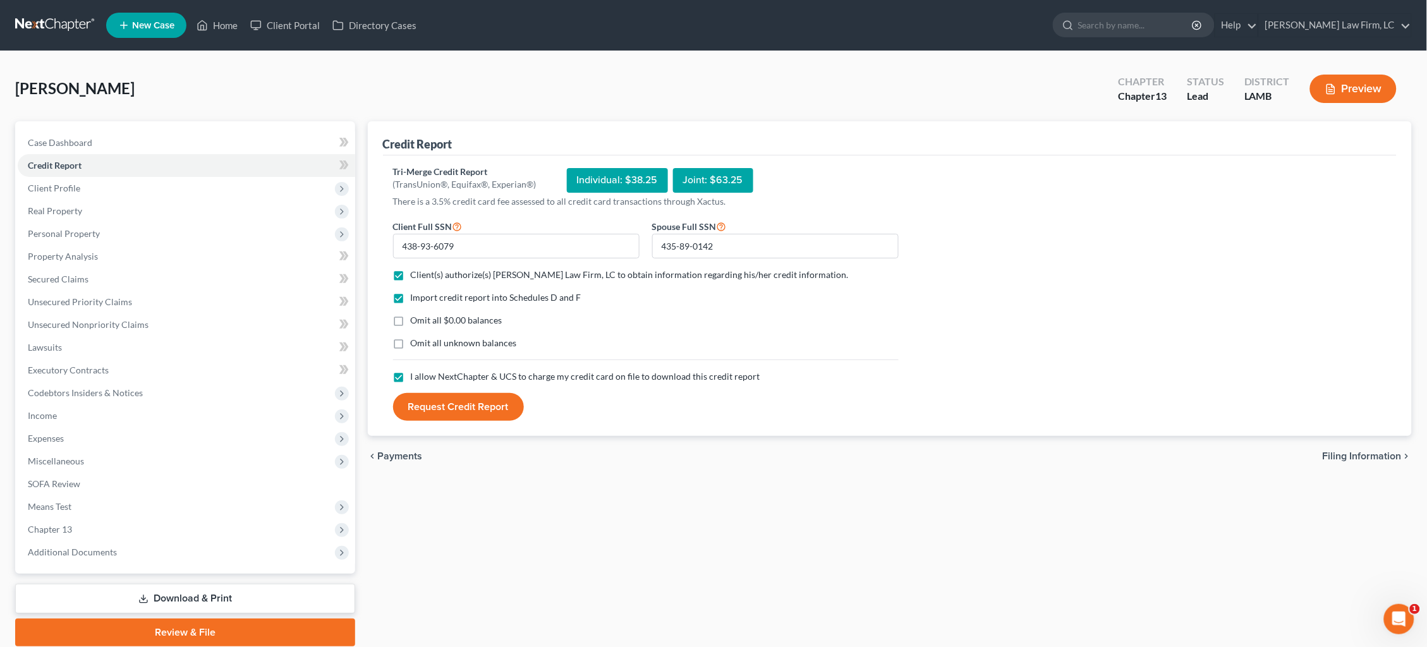
click at [456, 404] on button "Request Credit Report" at bounding box center [458, 407] width 131 height 28
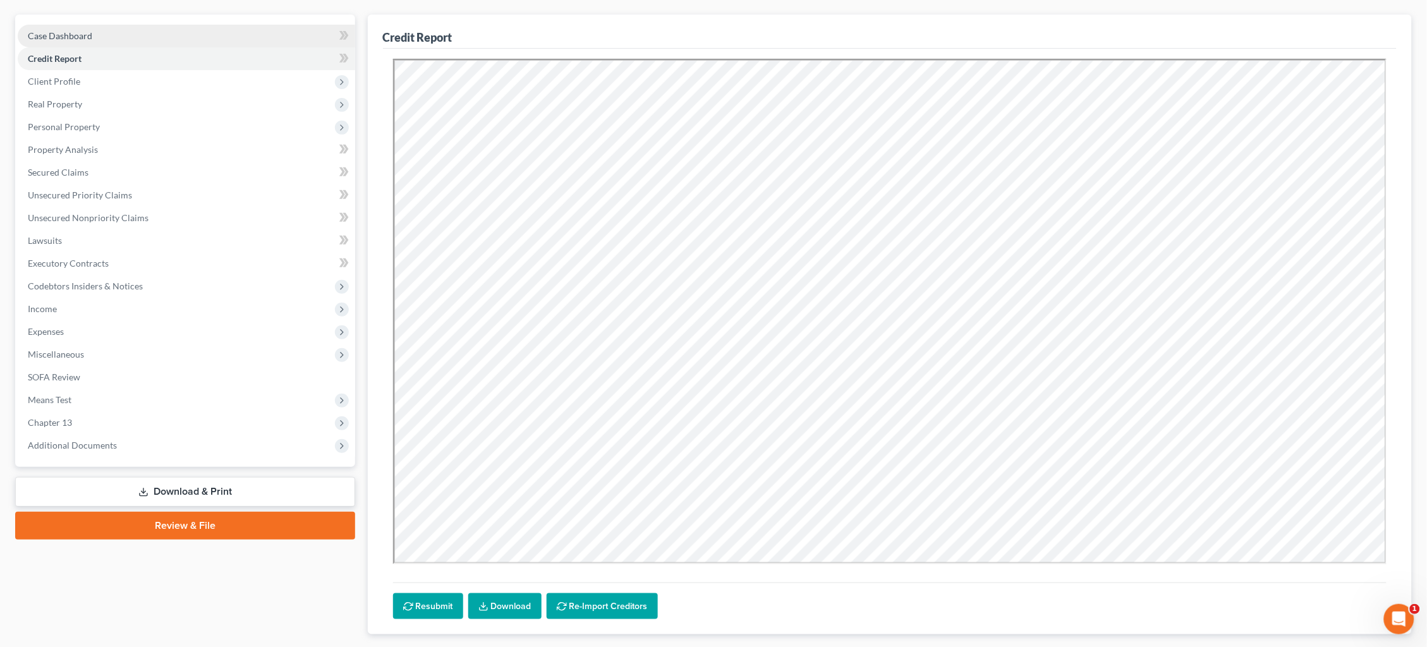
scroll to position [83, 0]
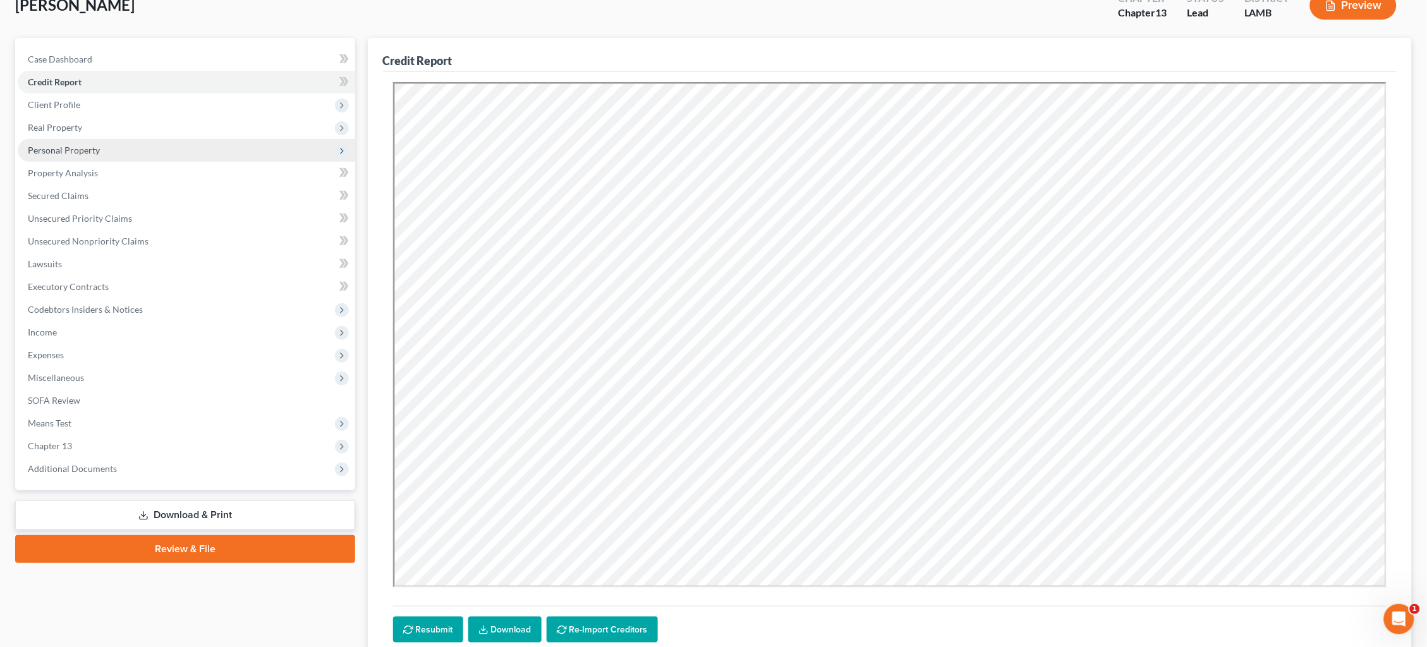
click at [167, 151] on span "Personal Property" at bounding box center [187, 150] width 338 height 23
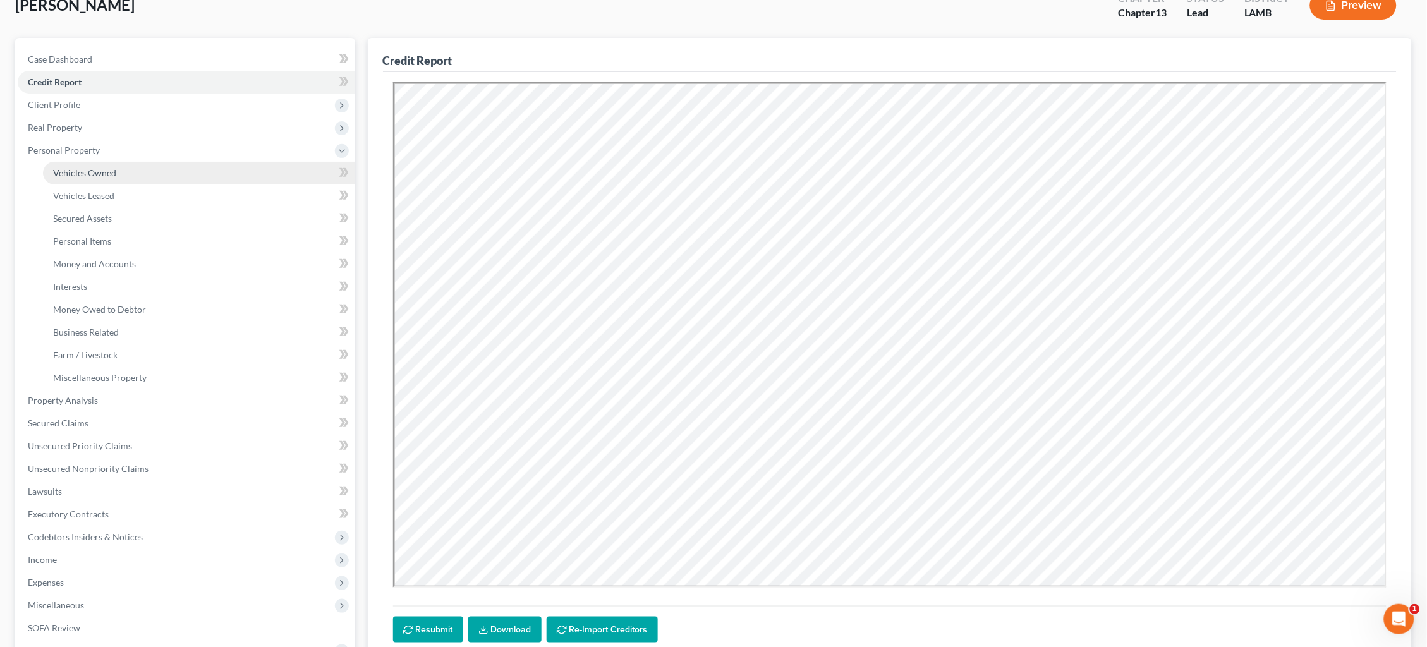
click at [167, 162] on link "Vehicles Owned" at bounding box center [199, 173] width 312 height 23
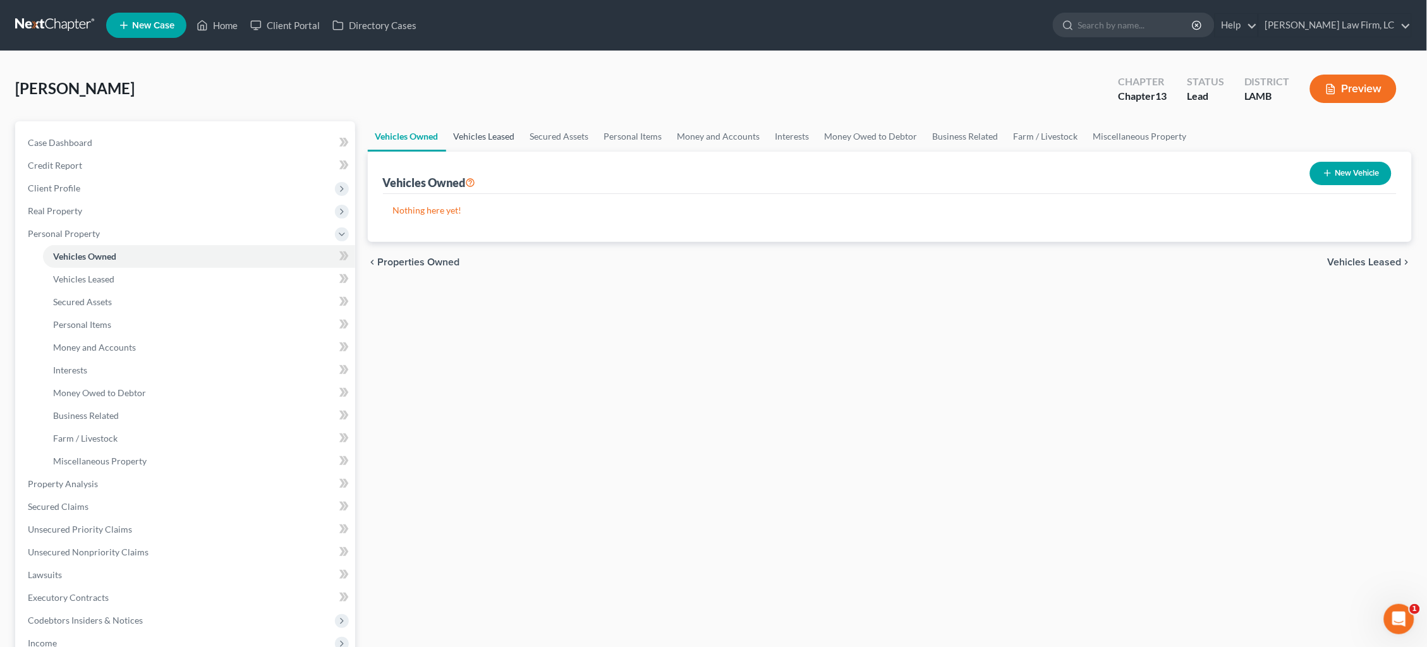
click at [486, 136] on link "Vehicles Leased" at bounding box center [484, 136] width 76 height 30
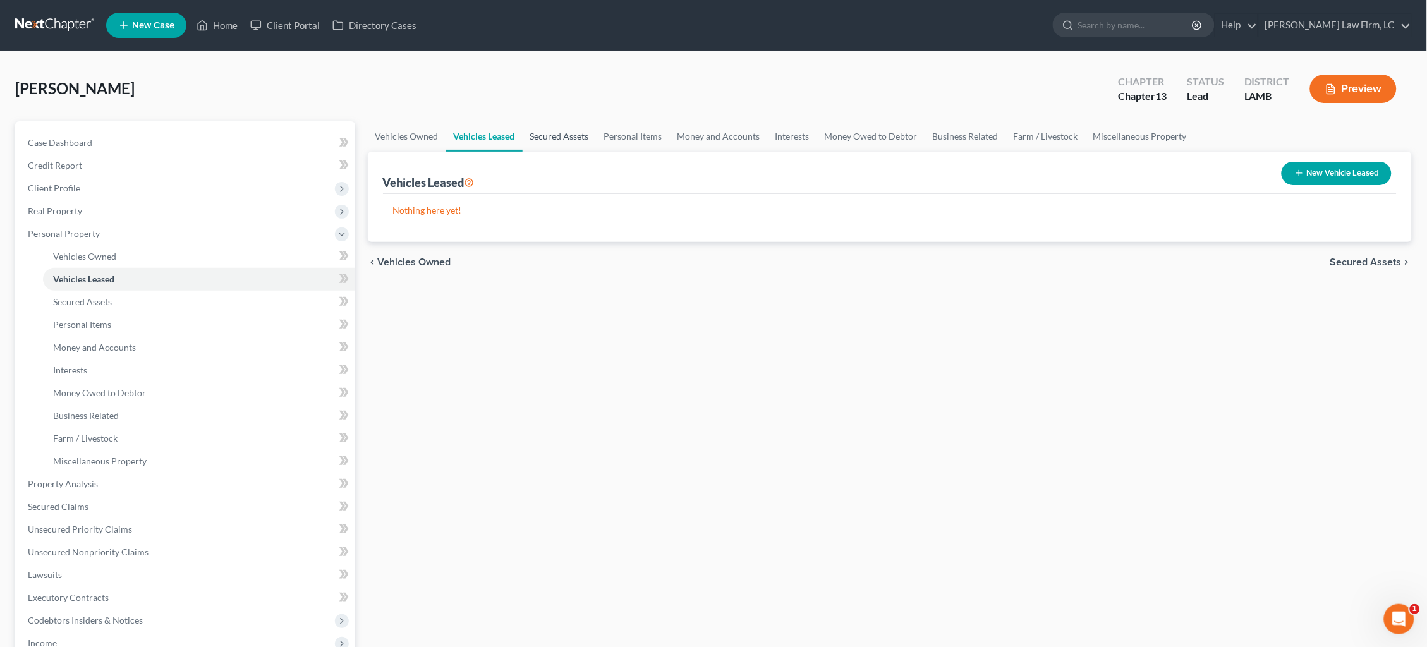
click at [558, 138] on link "Secured Assets" at bounding box center [560, 136] width 74 height 30
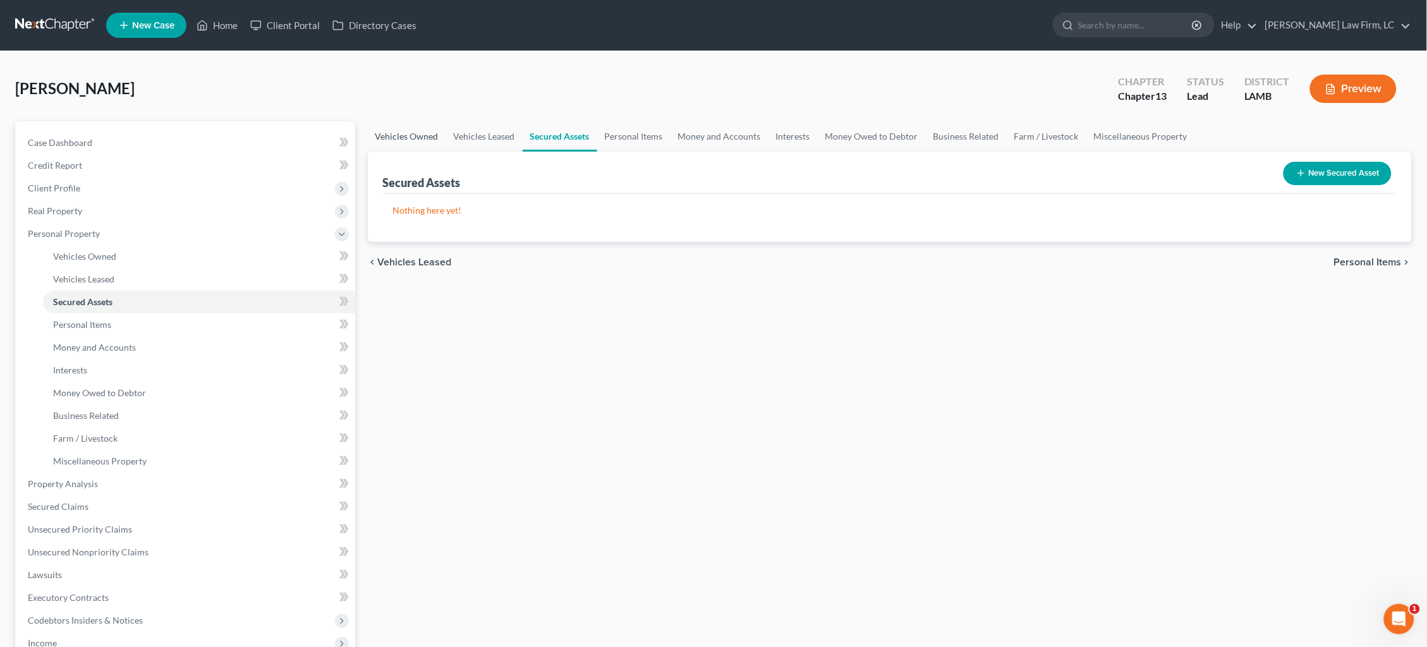
drag, startPoint x: 408, startPoint y: 138, endPoint x: 399, endPoint y: 140, distance: 9.1
click at [407, 140] on link "Vehicles Owned" at bounding box center [407, 136] width 78 height 30
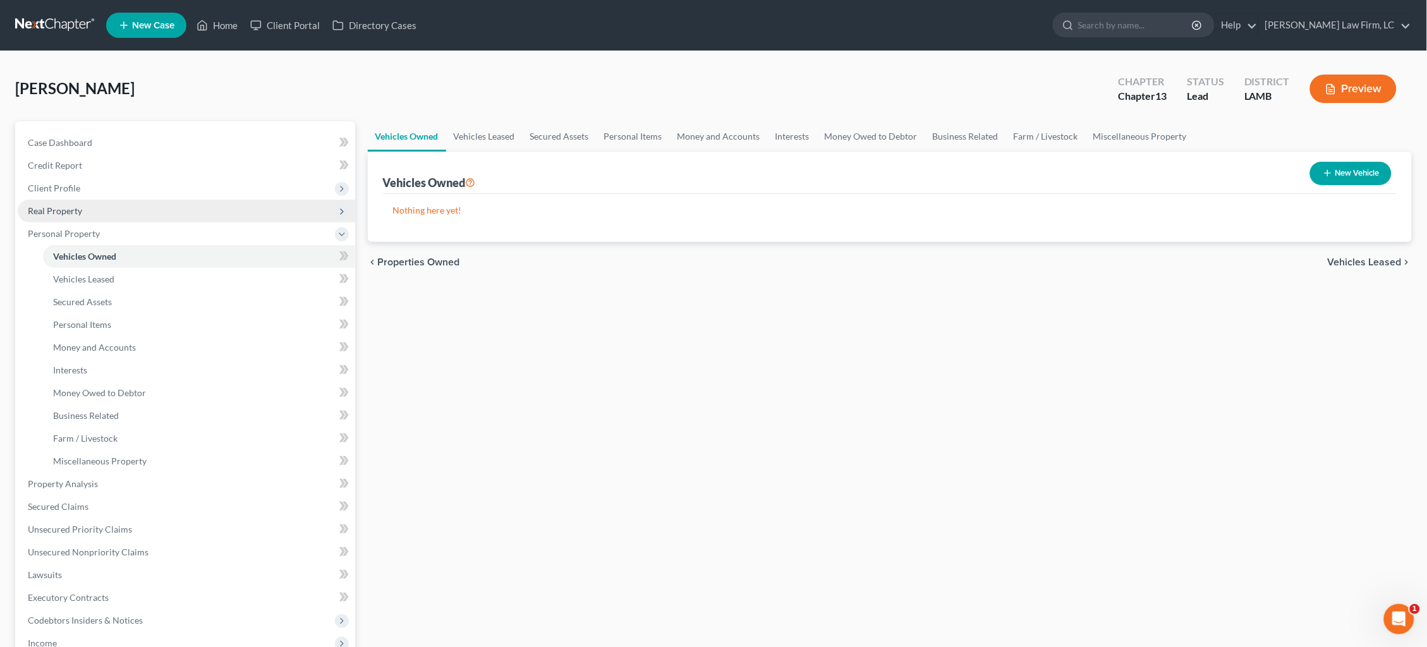
click at [126, 223] on span "Personal Property" at bounding box center [187, 234] width 338 height 23
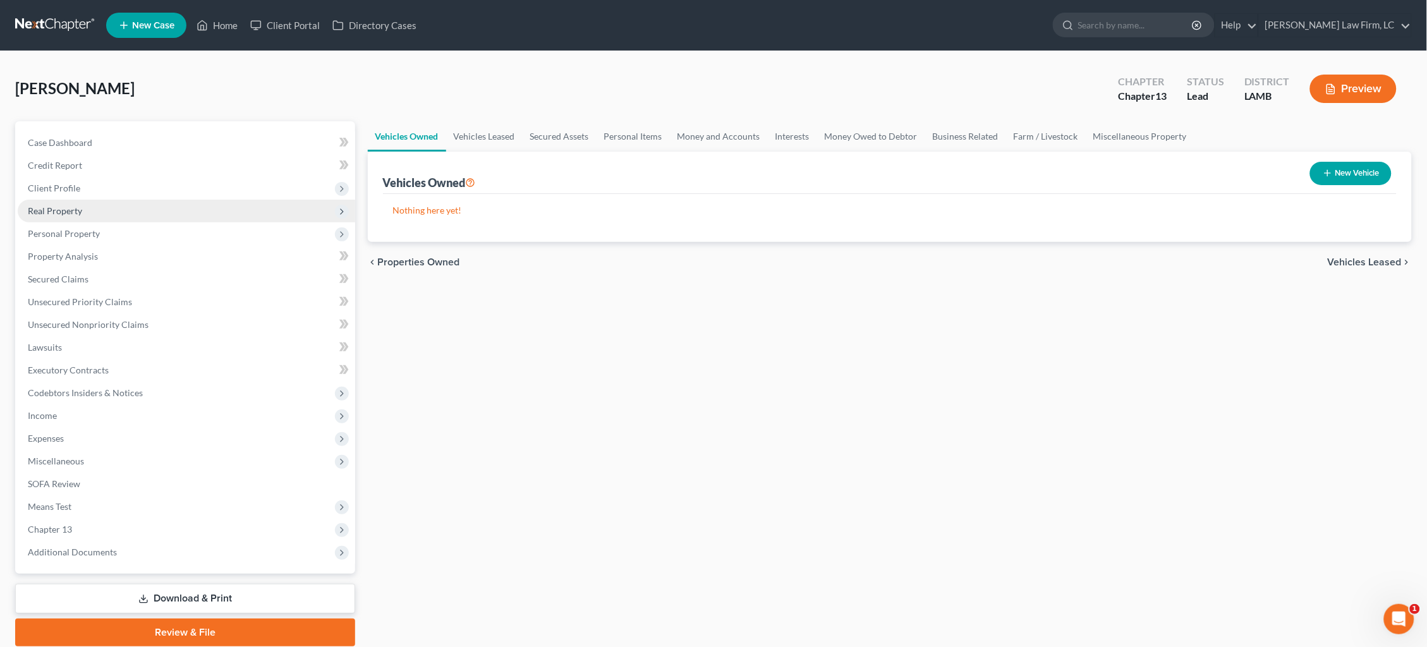
click at [125, 208] on span "Real Property" at bounding box center [187, 211] width 338 height 23
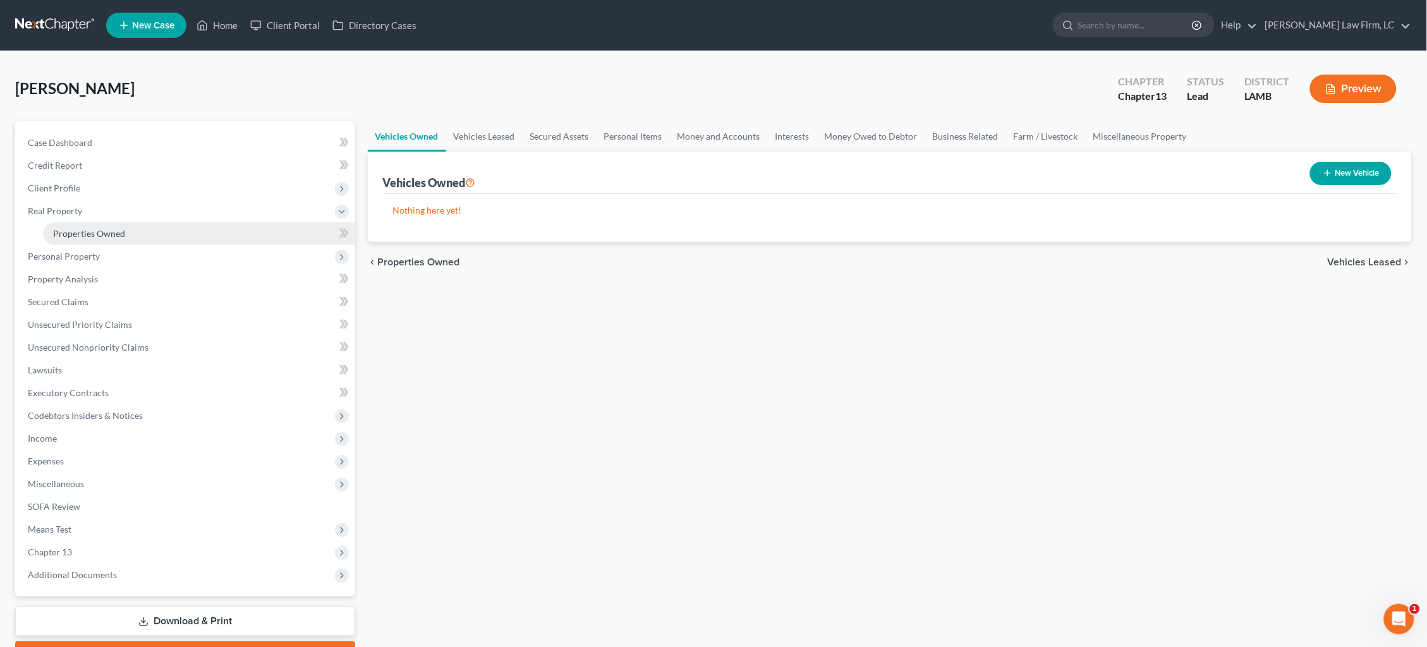
click at [128, 225] on link "Properties Owned" at bounding box center [199, 234] width 312 height 23
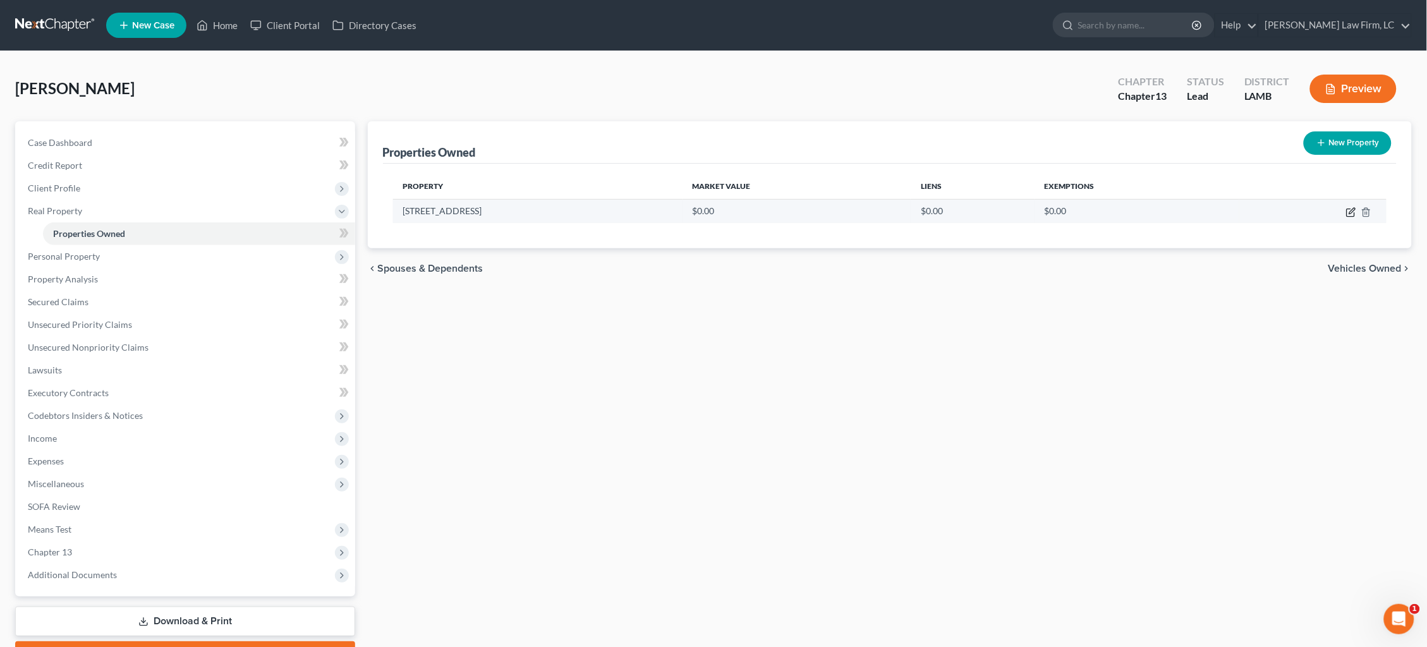
click at [1350, 210] on icon "button" at bounding box center [1352, 212] width 10 height 10
select select "19"
select select "2"
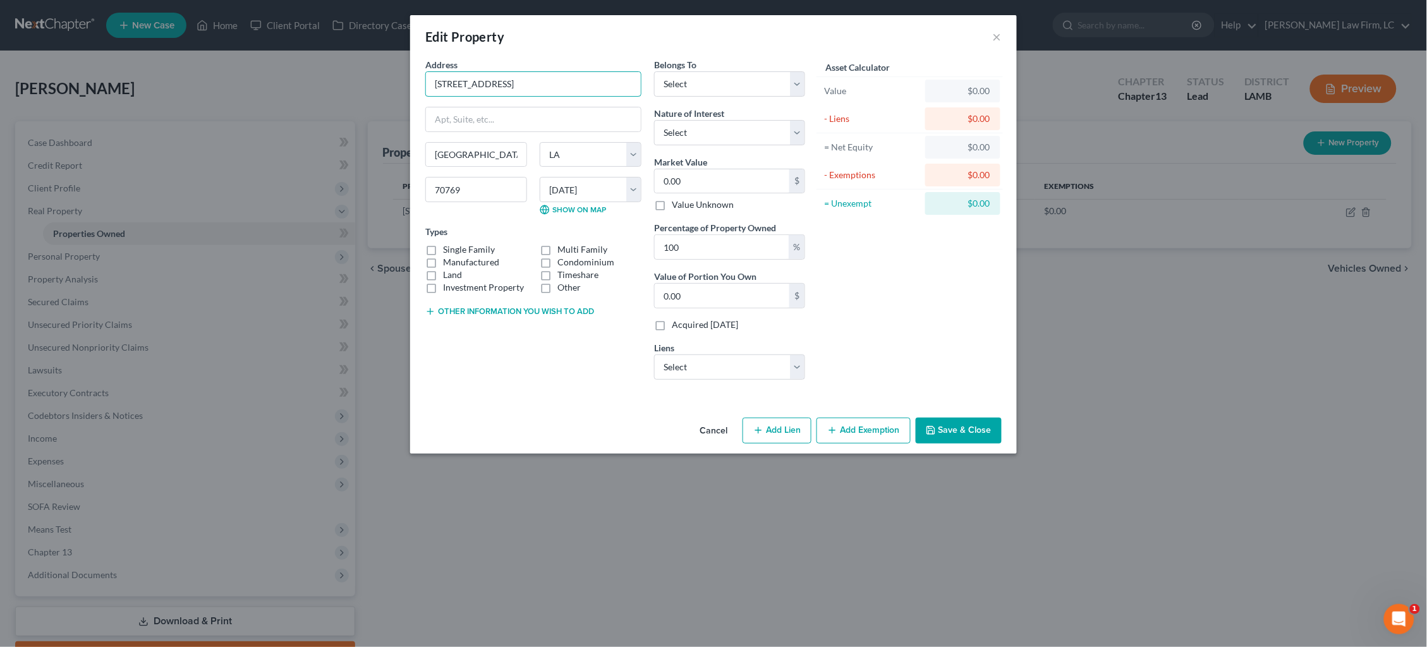
drag, startPoint x: 602, startPoint y: 75, endPoint x: 676, endPoint y: 96, distance: 77.5
select select "2"
select select "0"
click at [716, 176] on input "0.00" at bounding box center [722, 181] width 135 height 24
drag, startPoint x: 697, startPoint y: 178, endPoint x: 610, endPoint y: 169, distance: 87.1
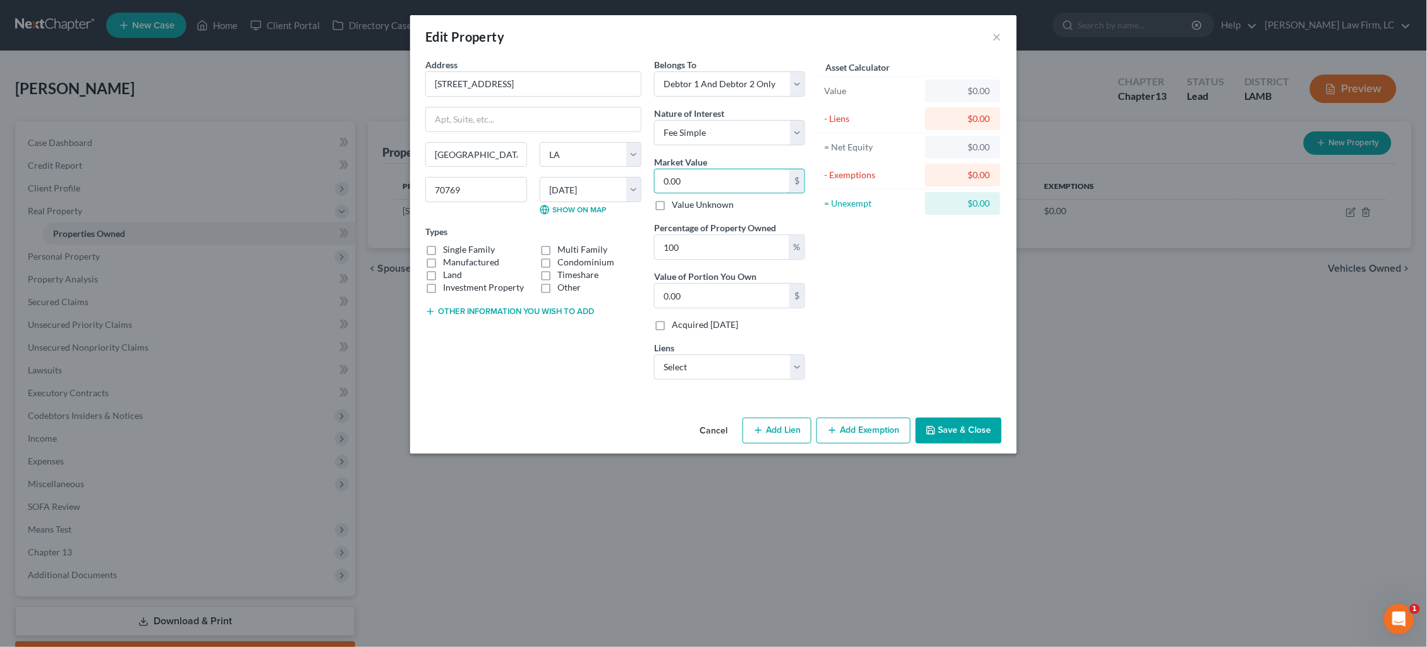
click at [610, 169] on div "Address * [GEOGRAPHIC_DATA] [US_STATE][GEOGRAPHIC_DATA] [GEOGRAPHIC_DATA] [GEOG…" at bounding box center [615, 224] width 393 height 332
type input "2"
type input "2.00"
type input "28"
type input "28.00"
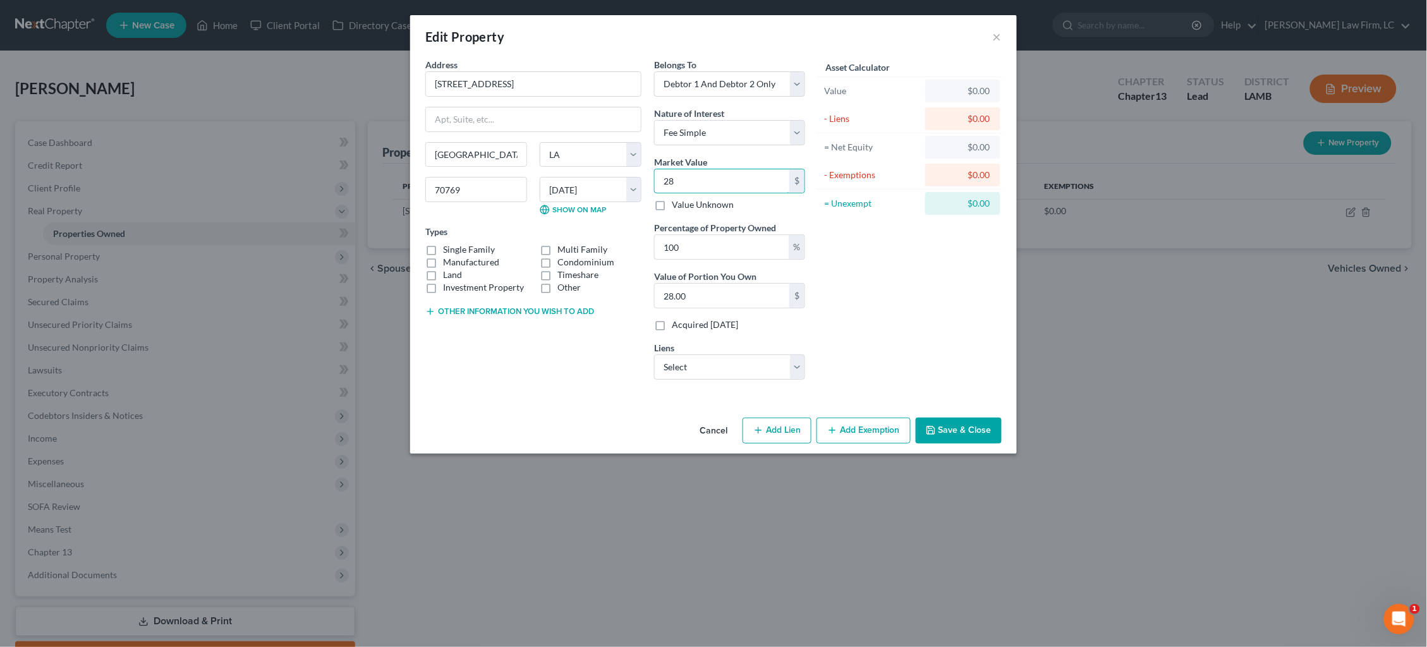
type input "285"
type input "285.00"
type input "2850"
type input "2,850.00"
type input "2,8500"
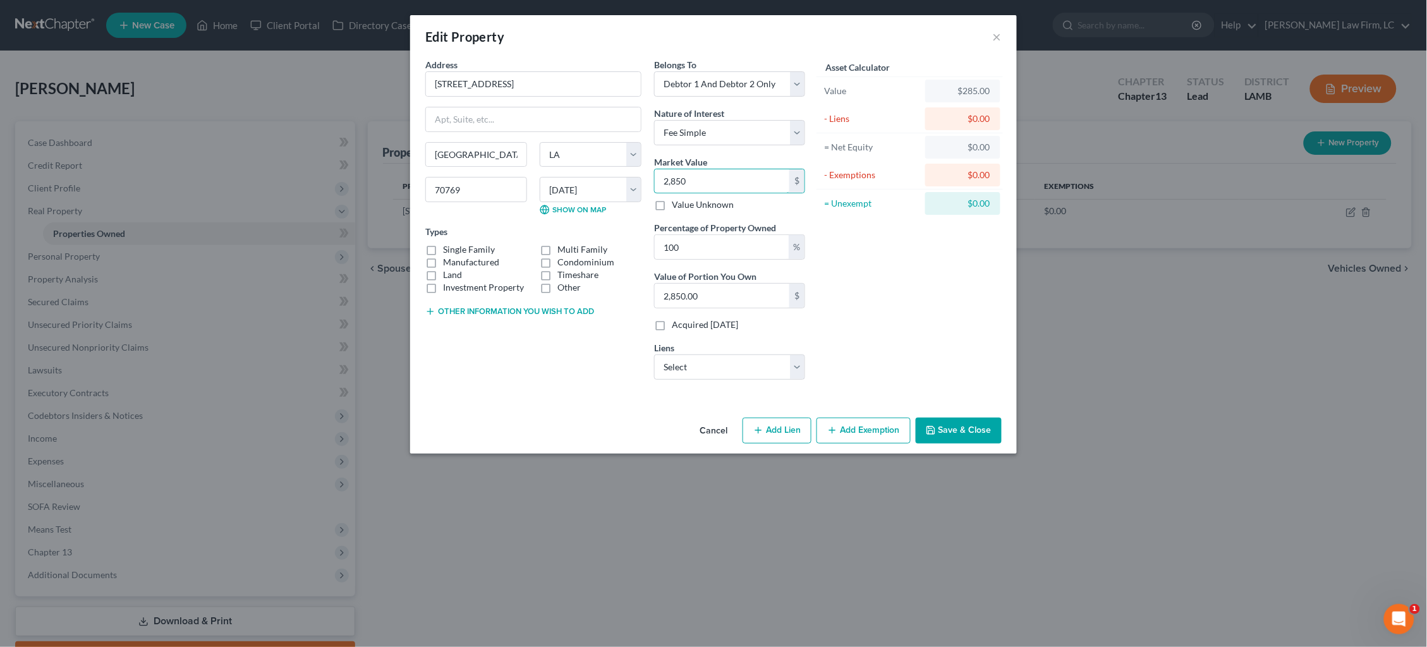
type input "28,500.00"
type input "28,5000"
type input "285,000.00"
type input "285,000"
click at [474, 247] on label "Single Family" at bounding box center [469, 249] width 52 height 13
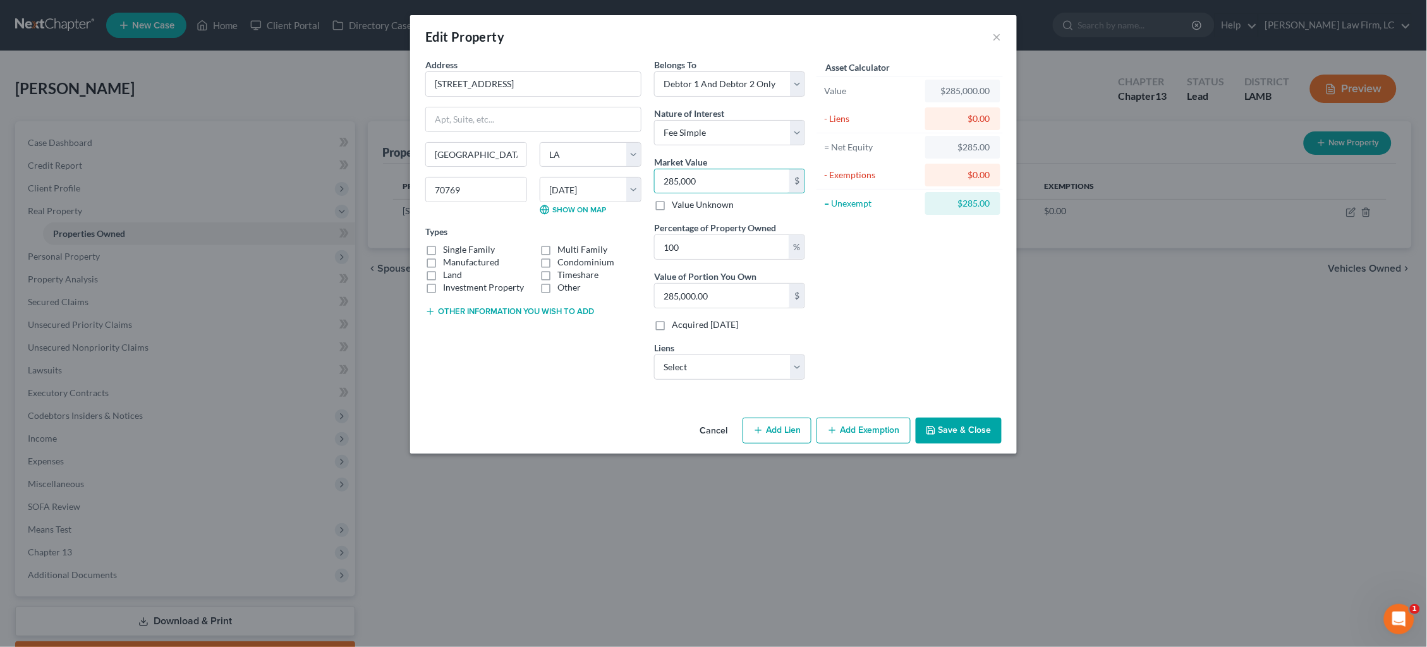
click at [456, 247] on input "Single Family" at bounding box center [452, 247] width 8 height 8
checkbox input "true"
select select "0"
select select
select select "45"
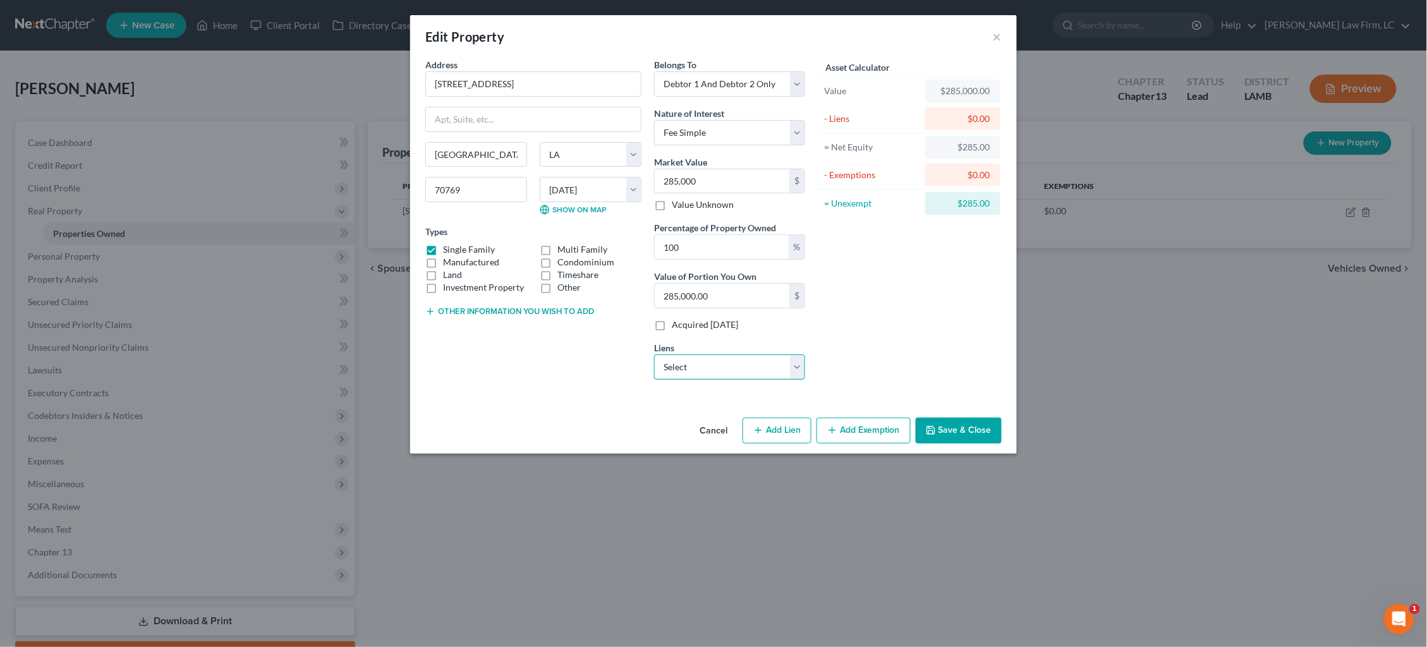
select select "0"
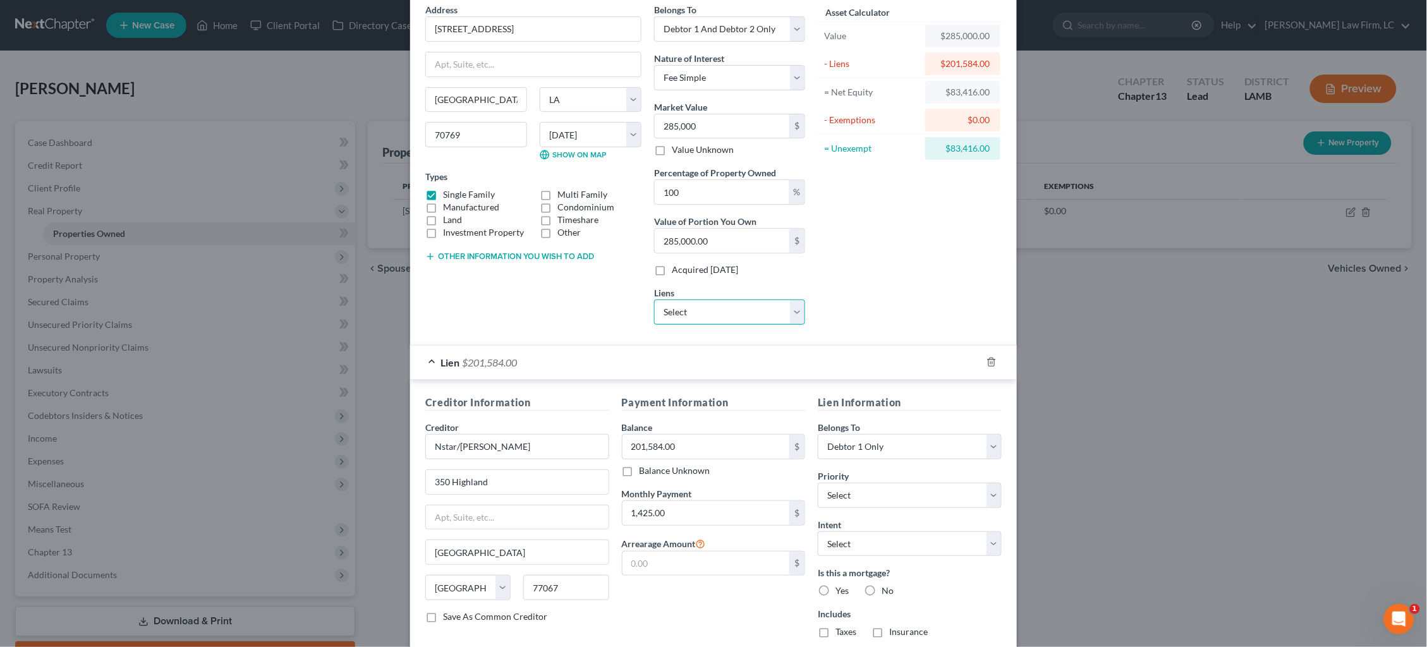
scroll to position [62, 0]
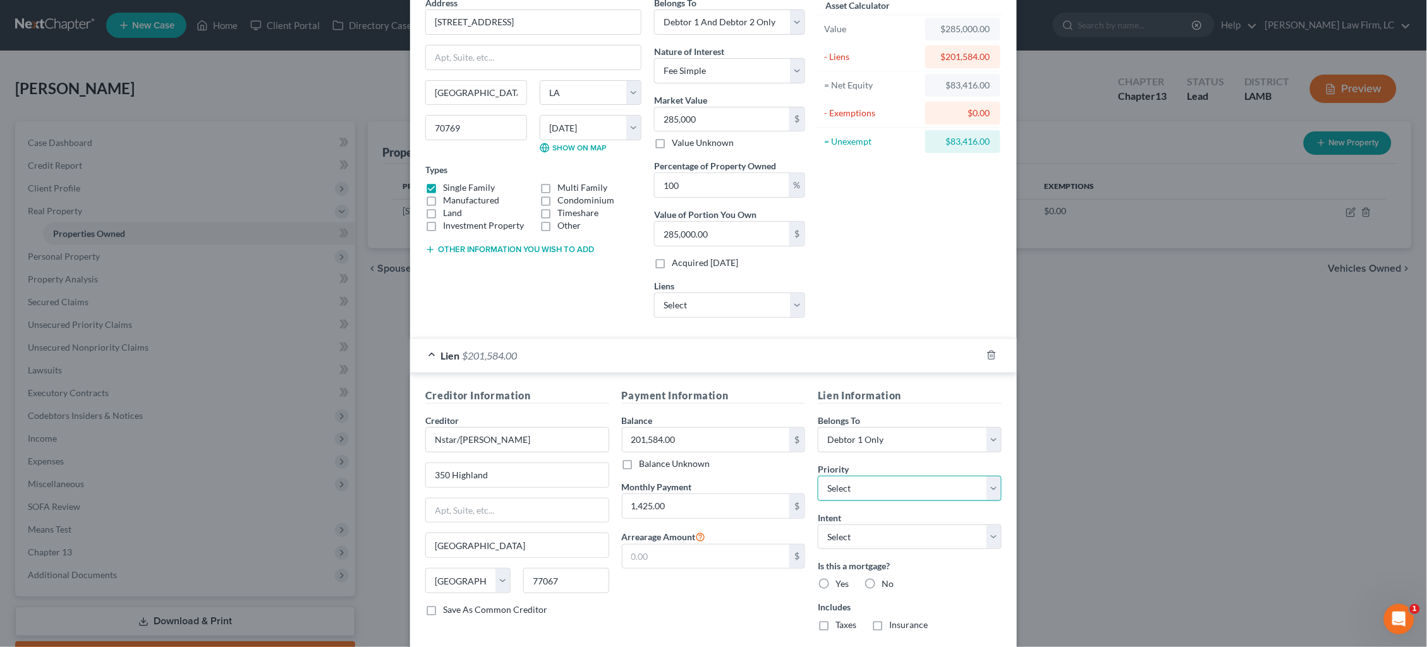
select select "0"
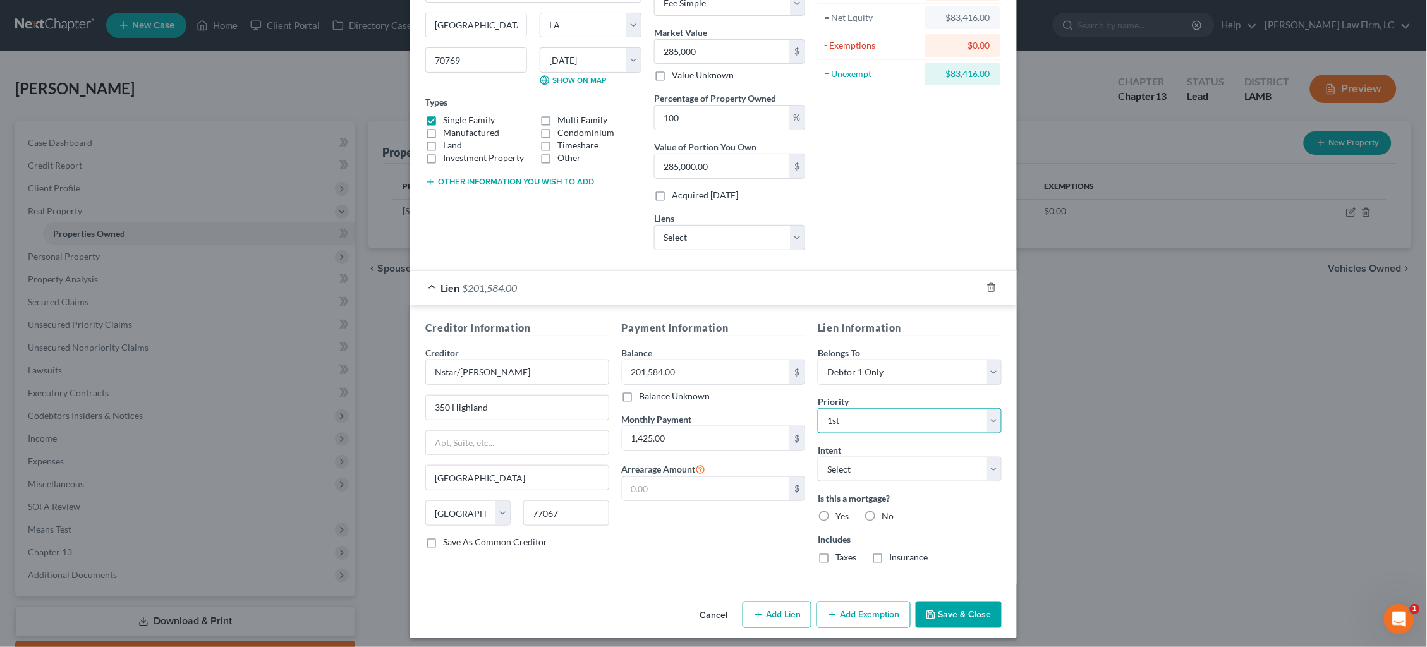
scroll to position [129, 0]
click at [836, 511] on label "Yes" at bounding box center [842, 517] width 13 height 13
click at [841, 511] on input "Yes" at bounding box center [845, 515] width 8 height 8
radio input "true"
click at [836, 552] on label "Taxes" at bounding box center [846, 558] width 21 height 13
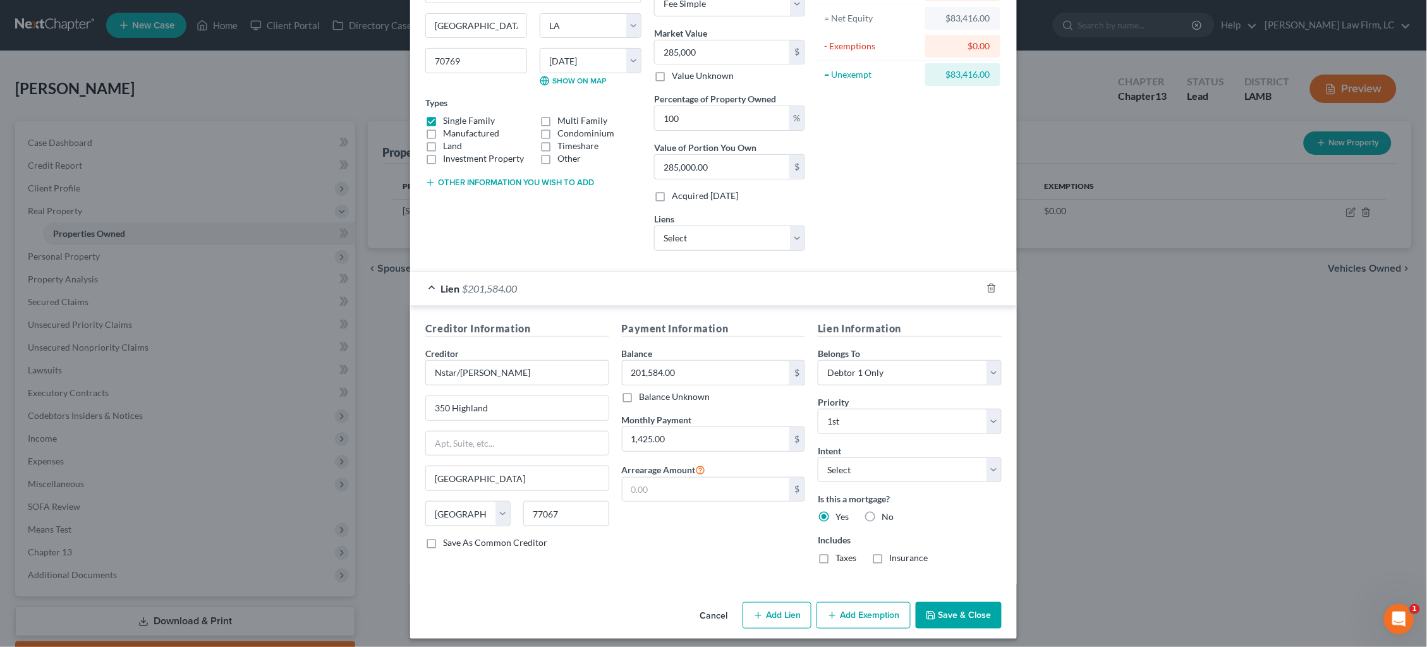
click at [841, 552] on input "Taxes" at bounding box center [845, 556] width 8 height 8
checkbox input "true"
click at [889, 553] on label "Insurance" at bounding box center [908, 558] width 39 height 13
click at [895, 553] on input "Insurance" at bounding box center [899, 556] width 8 height 8
checkbox input "true"
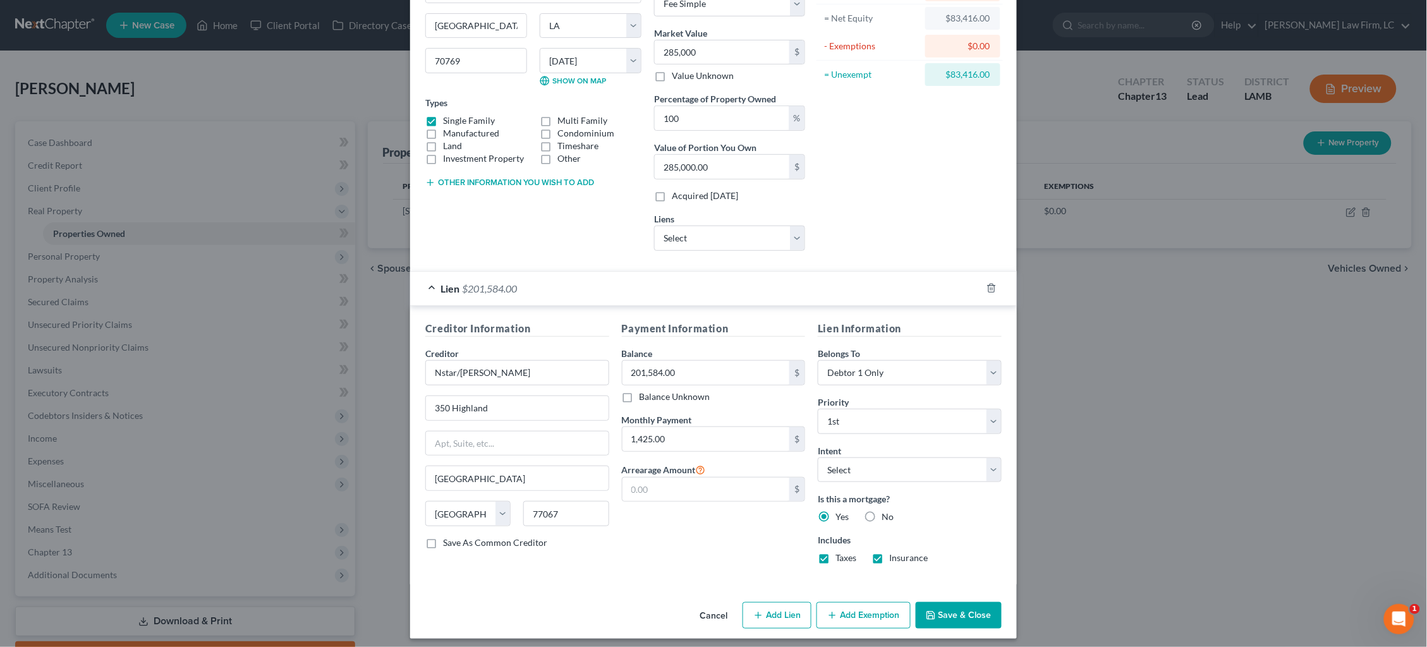
click at [956, 613] on button "Save & Close" at bounding box center [959, 615] width 86 height 27
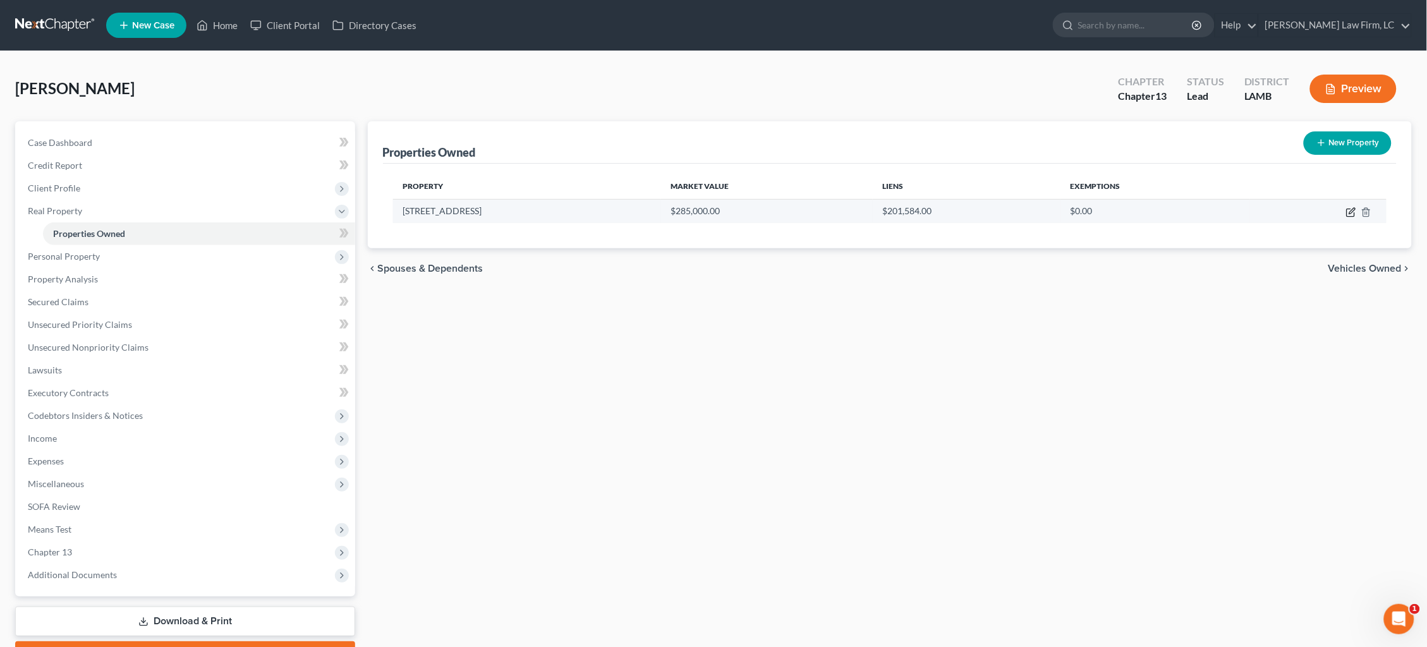
click at [1352, 214] on icon "button" at bounding box center [1352, 212] width 10 height 10
select select "19"
select select "2"
select select "0"
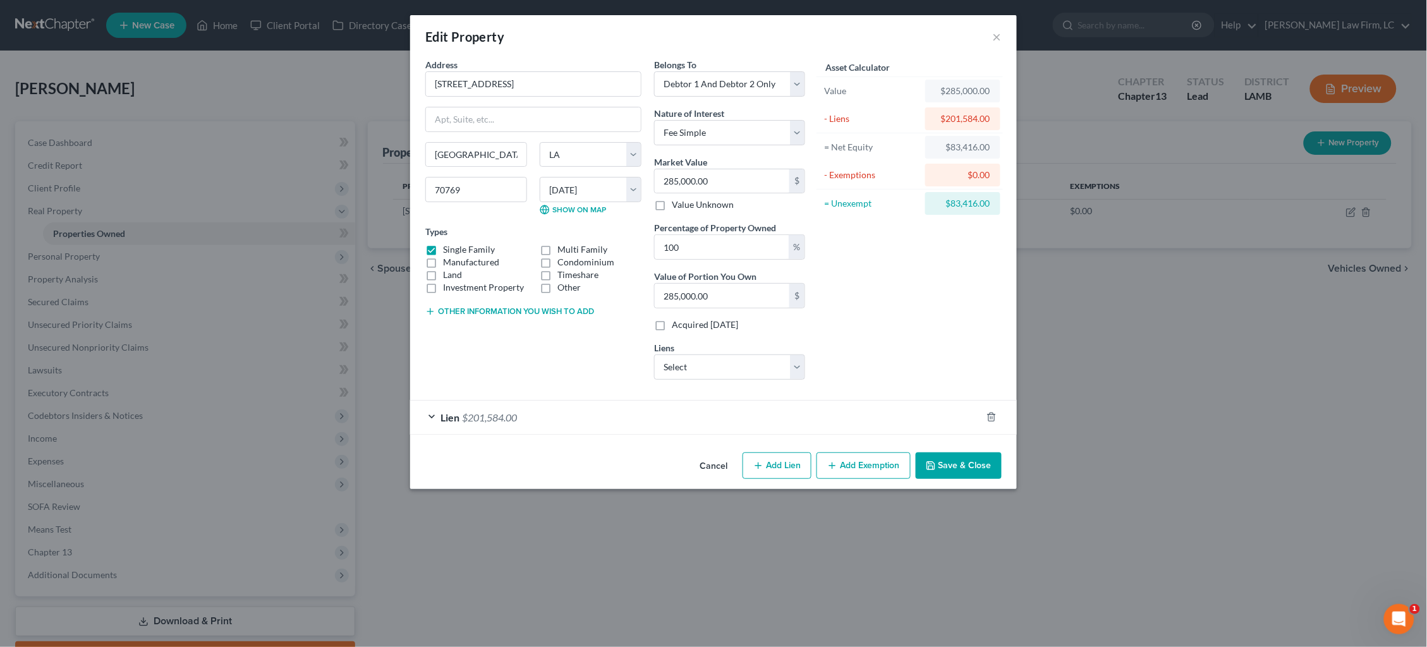
click at [867, 453] on button "Add Exemption" at bounding box center [864, 466] width 94 height 27
select select "2"
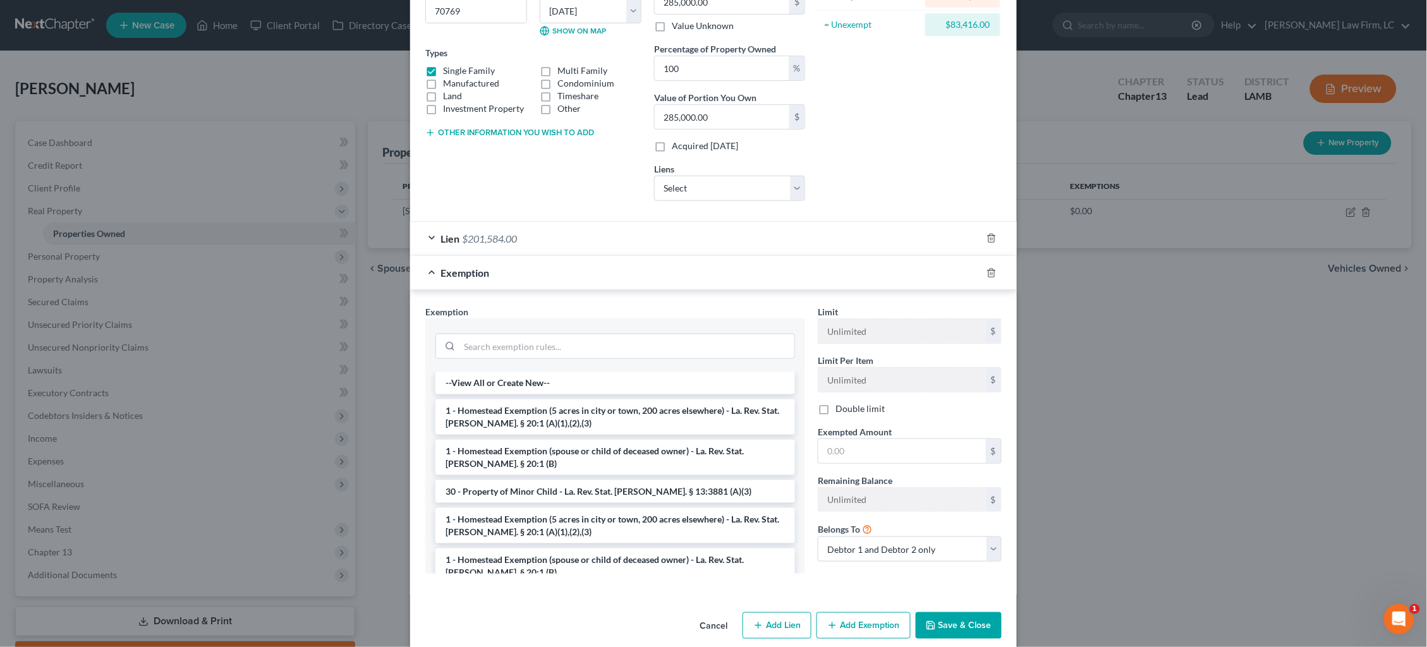
drag, startPoint x: 652, startPoint y: 409, endPoint x: 660, endPoint y: 408, distance: 8.3
click at [651, 409] on li "1 - Homestead Exemption (5 acres in city or town, 200 acres elsewhere) - La. Re…" at bounding box center [616, 417] width 360 height 35
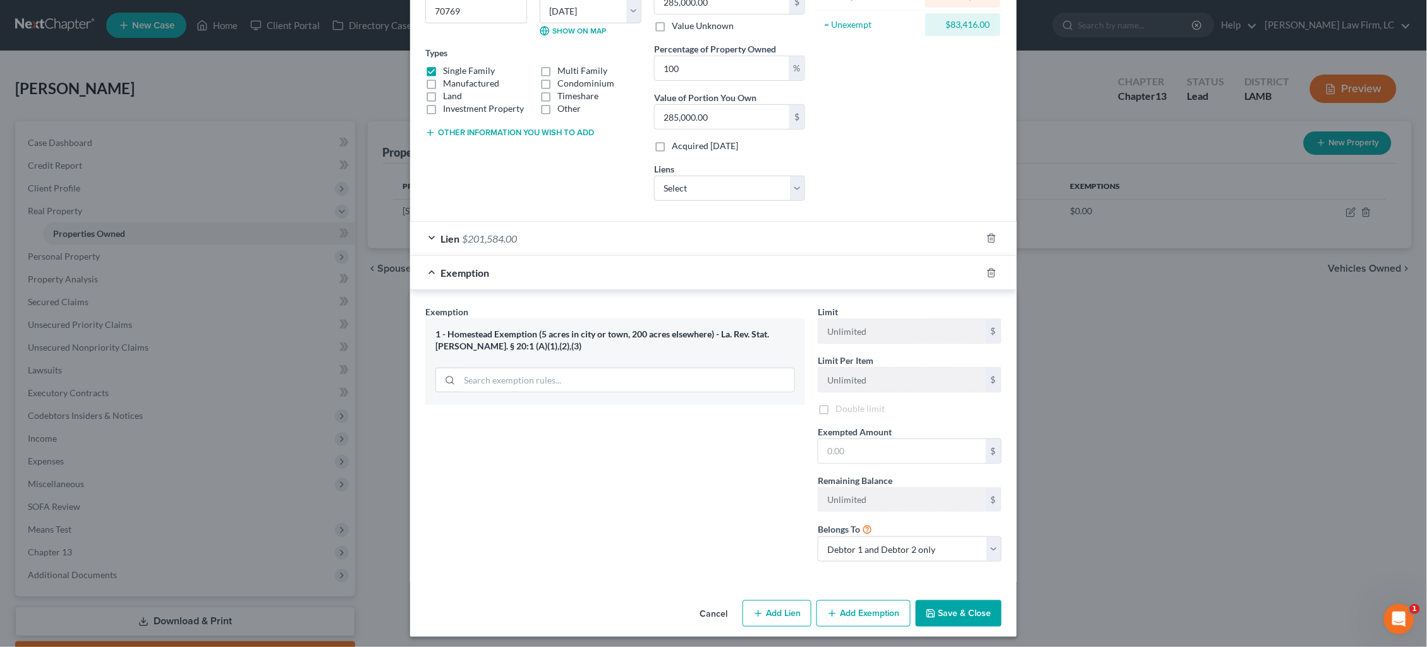
scroll to position [178, 0]
click at [946, 450] on input "text" at bounding box center [903, 454] width 168 height 24
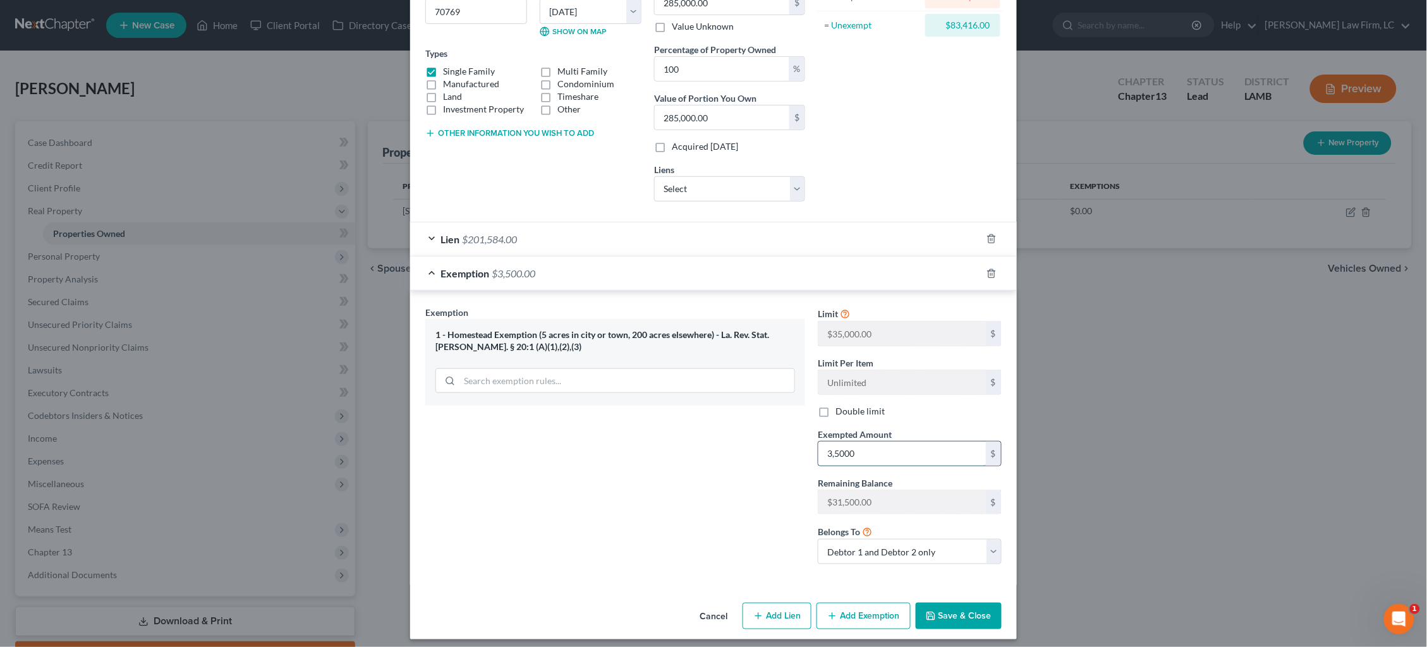
type input "35,000"
click at [955, 609] on button "Save & Close" at bounding box center [959, 616] width 86 height 27
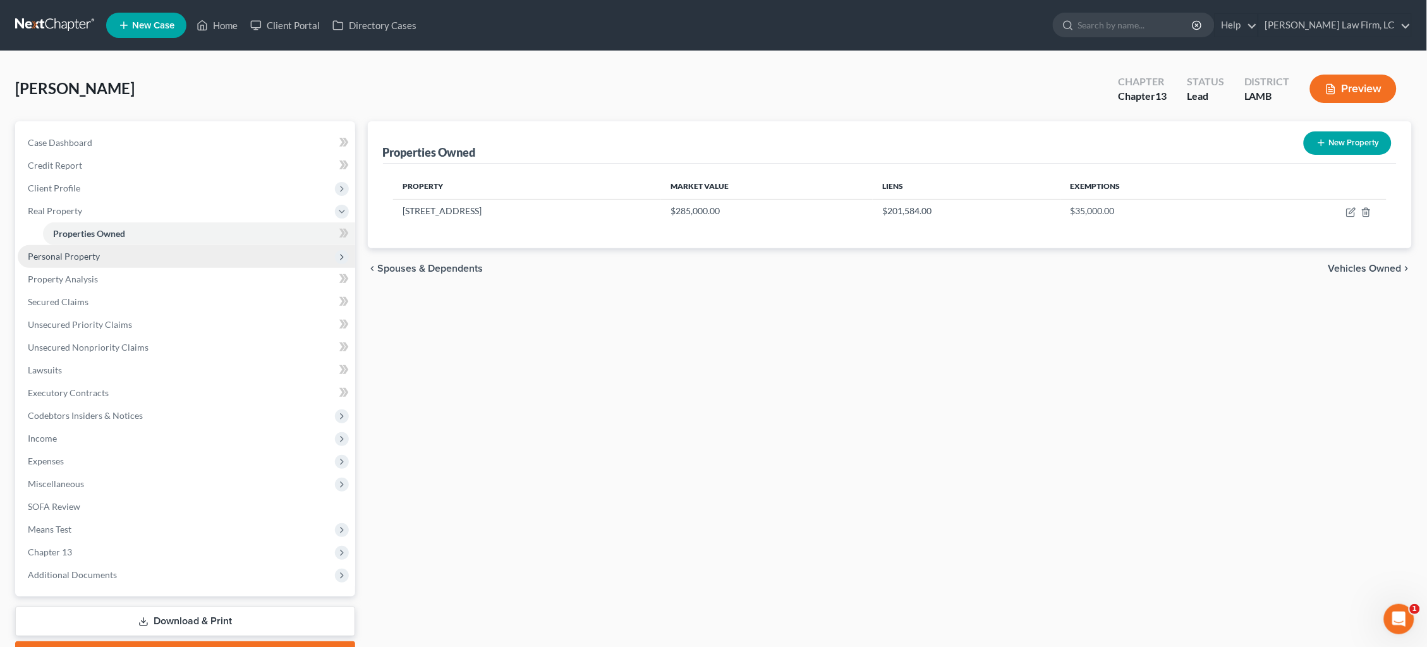
click at [133, 256] on span "Personal Property" at bounding box center [187, 256] width 338 height 23
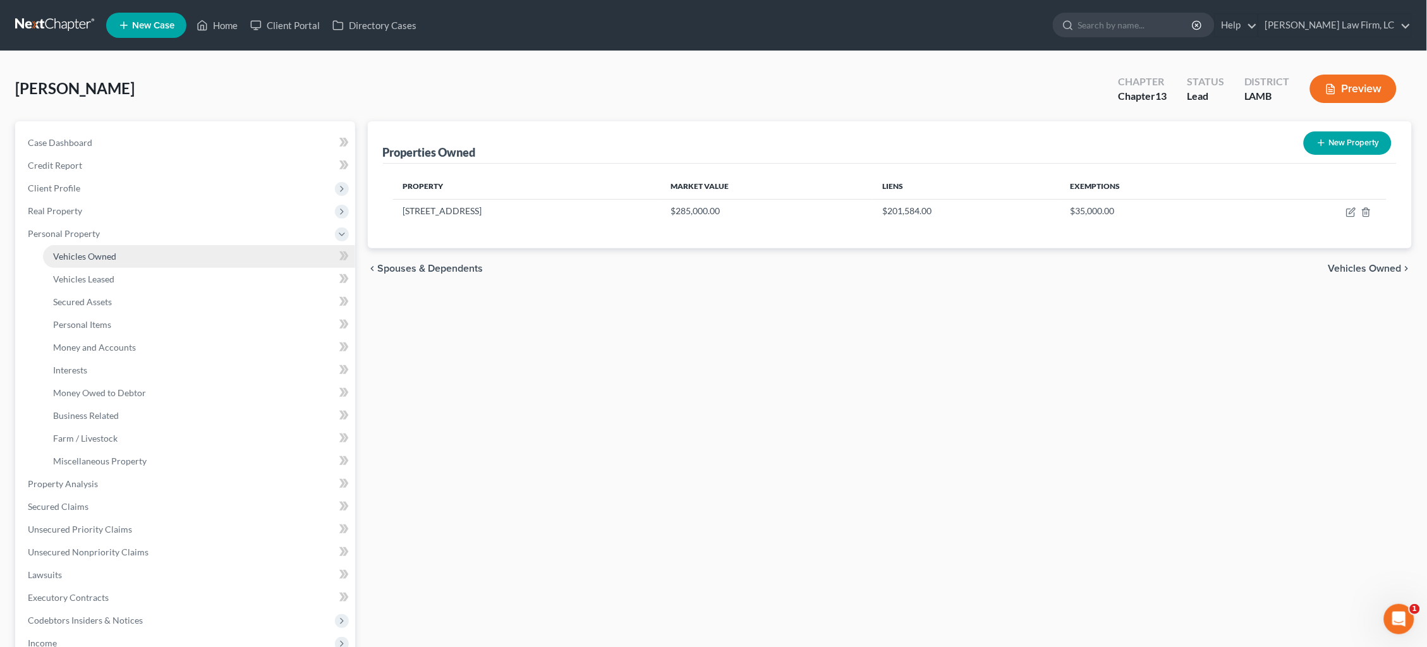
click at [141, 255] on link "Vehicles Owned" at bounding box center [199, 256] width 312 height 23
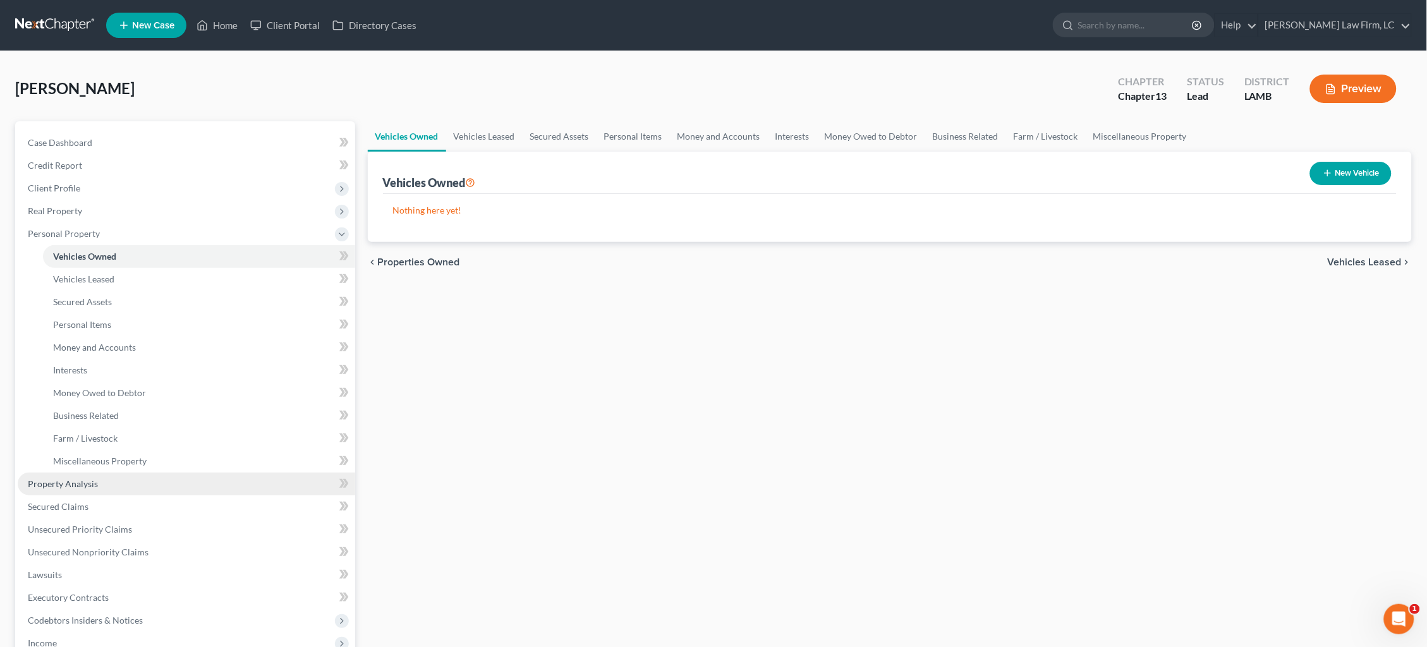
click at [115, 473] on link "Property Analysis" at bounding box center [187, 484] width 338 height 23
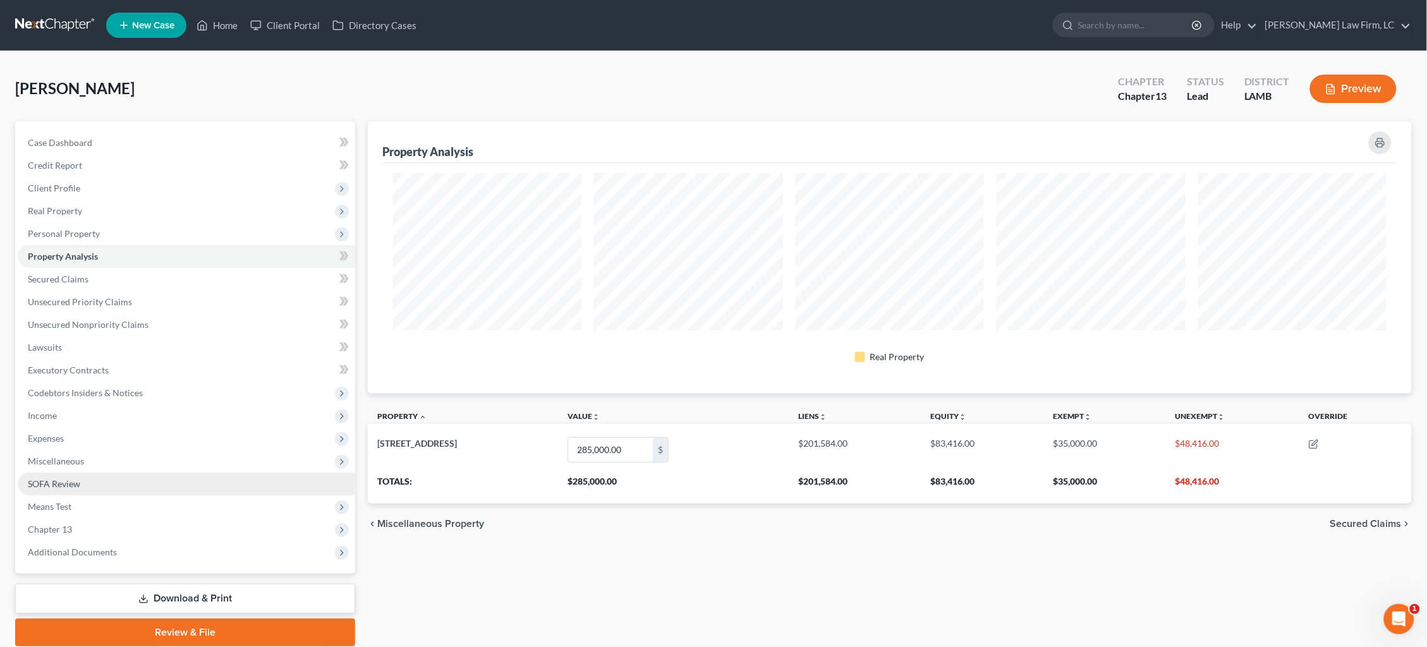
scroll to position [272, 1044]
